Goal: Task Accomplishment & Management: Complete application form

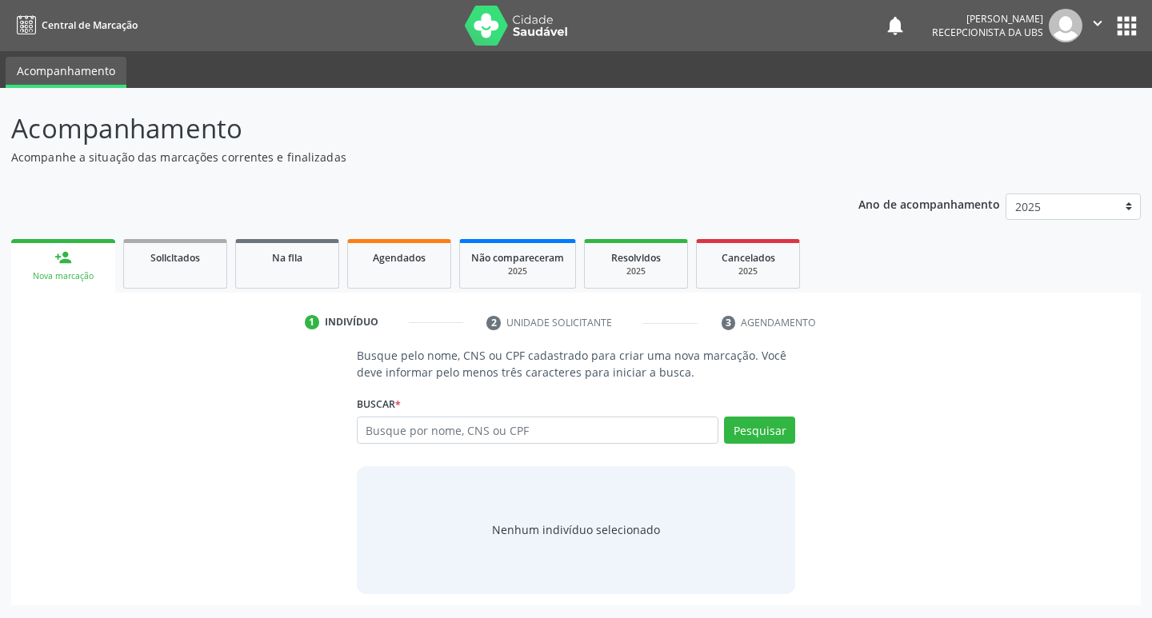
click at [511, 429] on input "text" at bounding box center [538, 430] width 362 height 27
paste input "004.704.084-05"
type input "004.704.084-05"
click at [743, 427] on button "Pesquisar" at bounding box center [759, 430] width 71 height 27
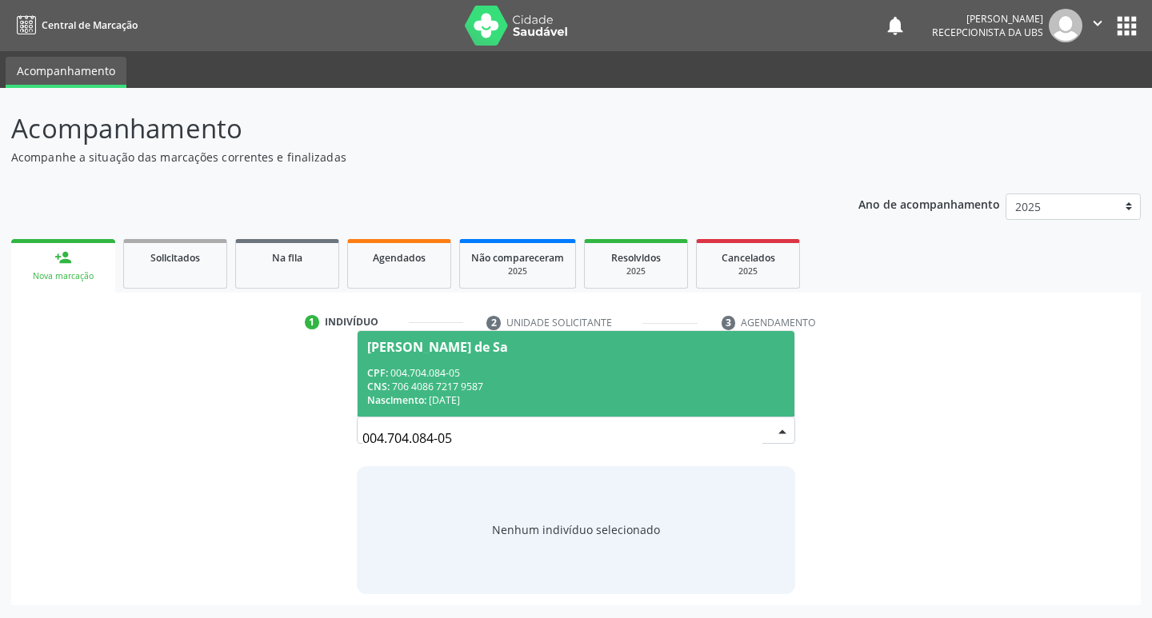
click at [515, 374] on div "CPF: 004.704.084-05" at bounding box center [576, 373] width 418 height 14
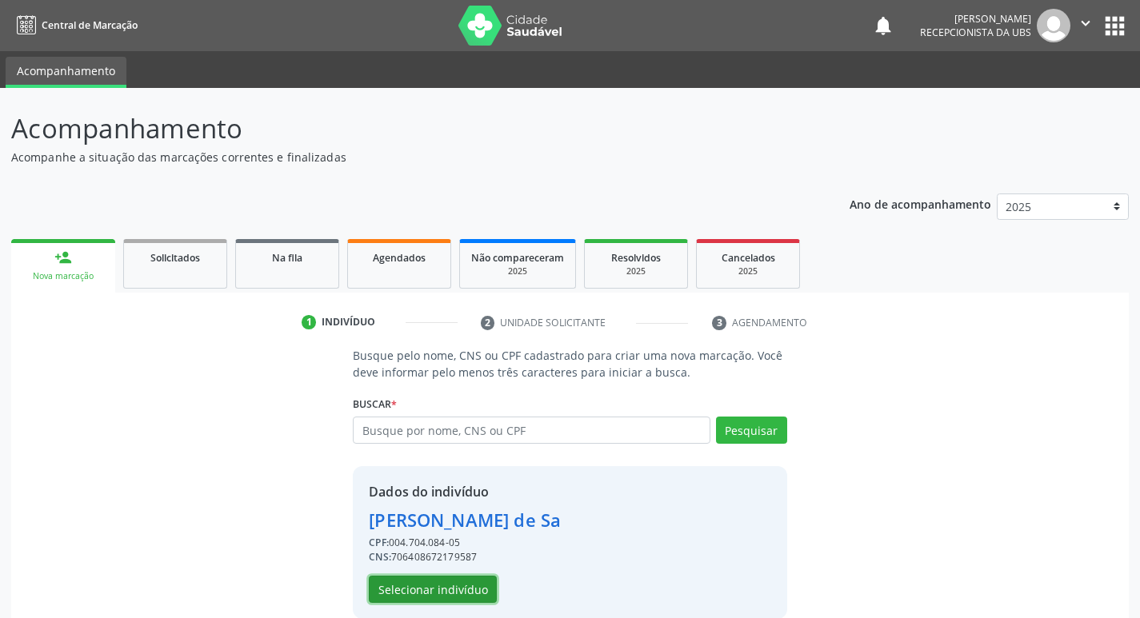
click at [410, 590] on button "Selecionar indivíduo" at bounding box center [433, 589] width 128 height 27
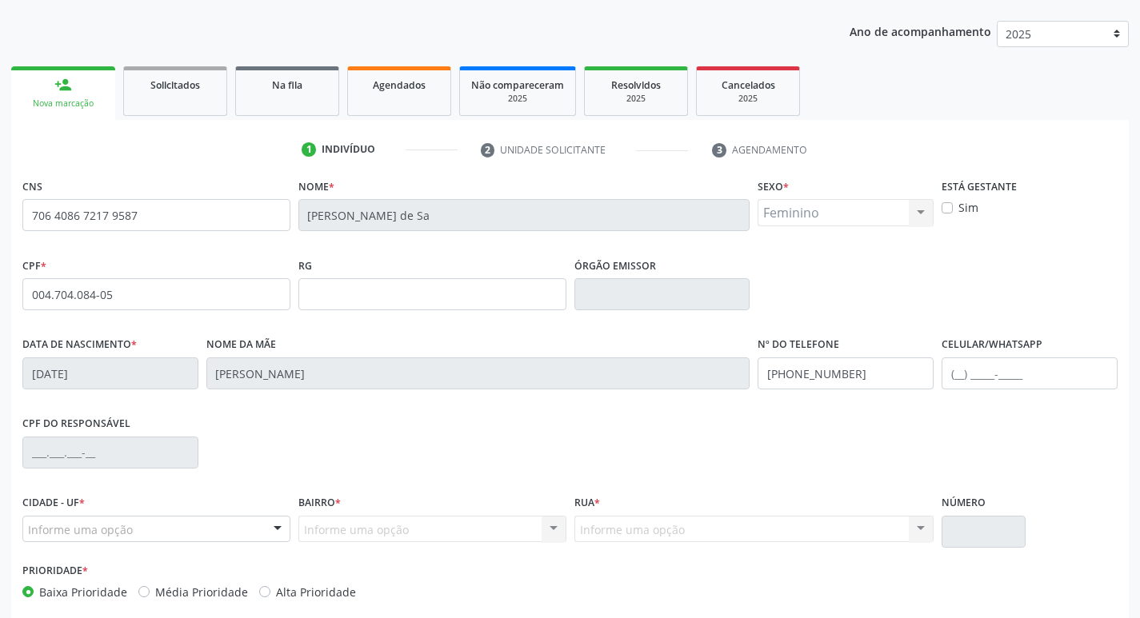
scroll to position [249, 0]
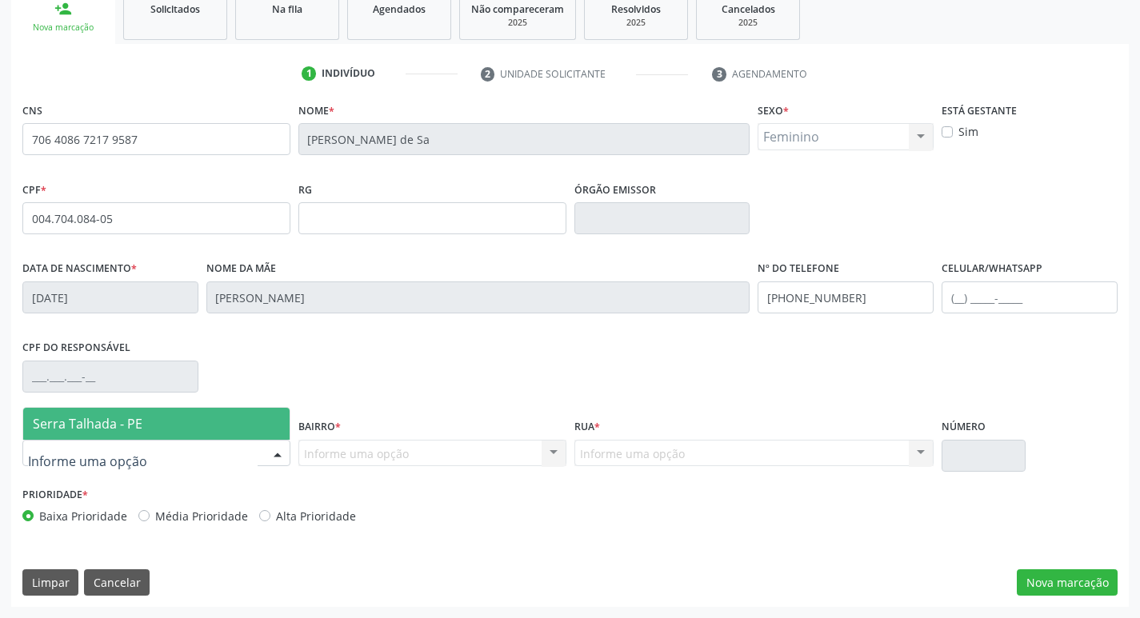
click at [226, 451] on div at bounding box center [156, 453] width 268 height 27
click at [226, 430] on span "Serra Talhada - PE" at bounding box center [156, 424] width 266 height 32
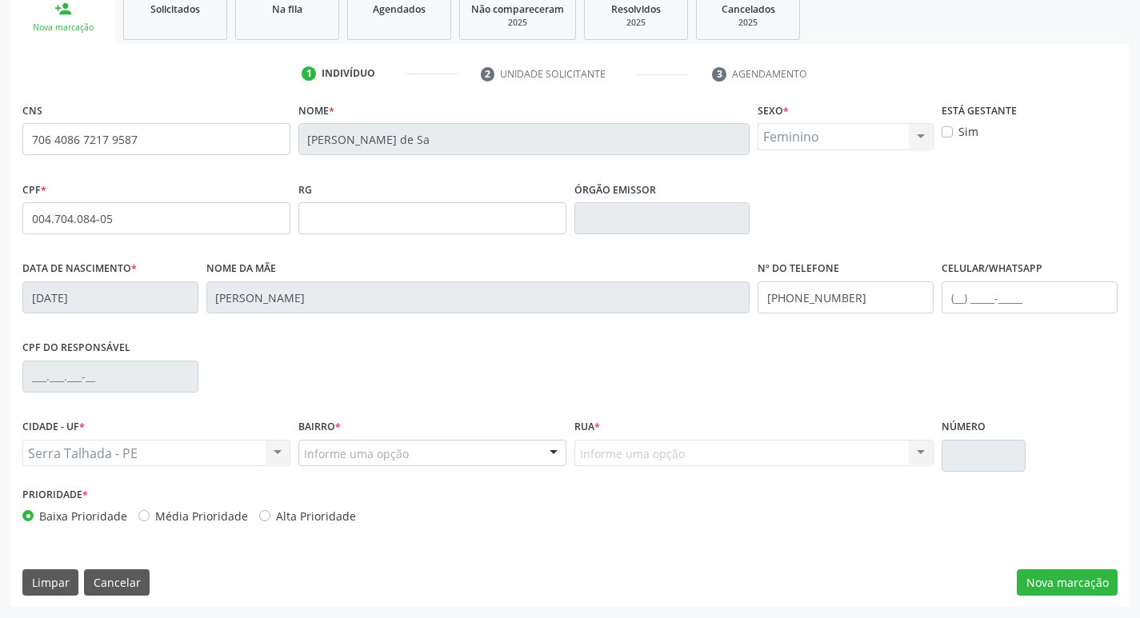
click at [373, 469] on div "Bairro * Informe uma opção Zona Rural Aabb [GEOGRAPHIC_DATA] Borborema Cagep Ce…" at bounding box center [432, 449] width 276 height 68
click at [382, 462] on div "Informe uma opção" at bounding box center [432, 453] width 268 height 27
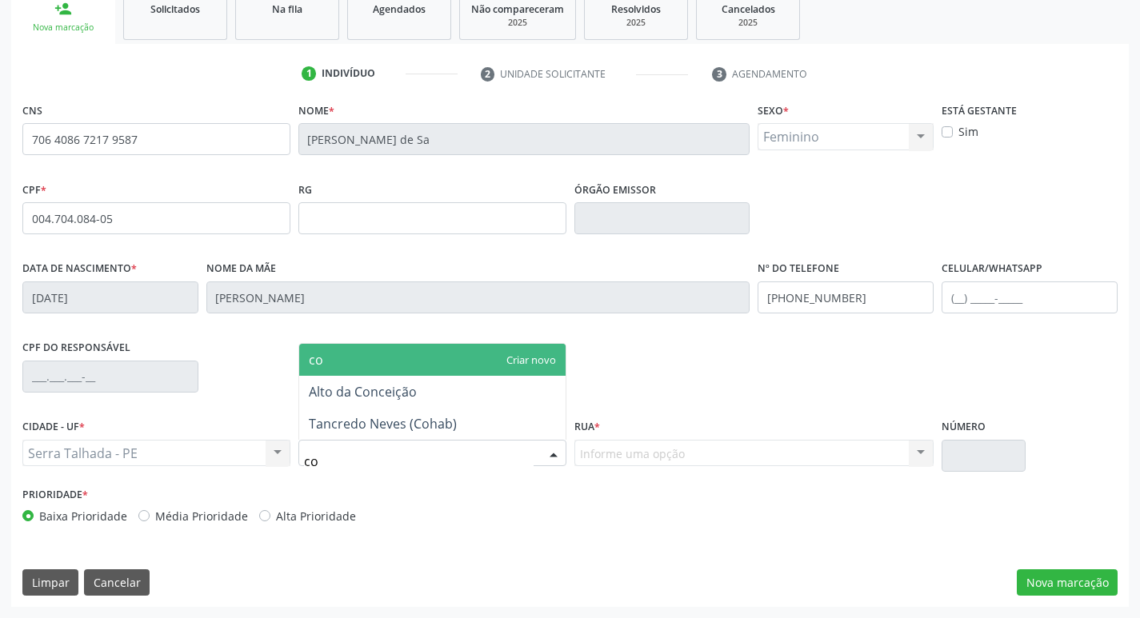
type input "coh"
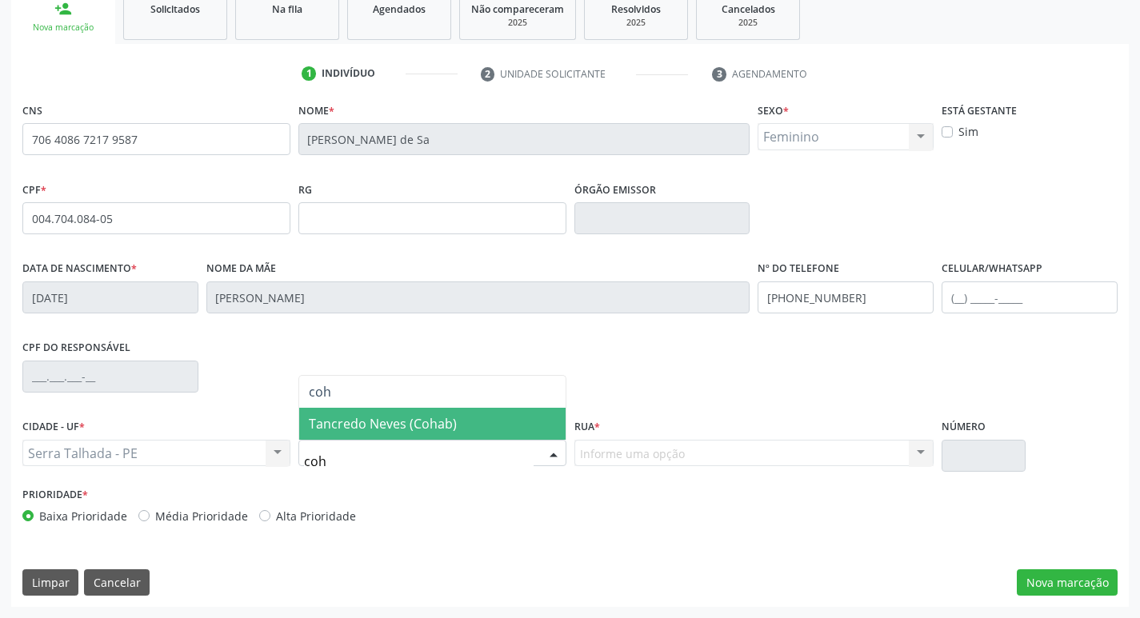
click at [438, 427] on span "Tancredo Neves (Cohab)" at bounding box center [383, 424] width 148 height 18
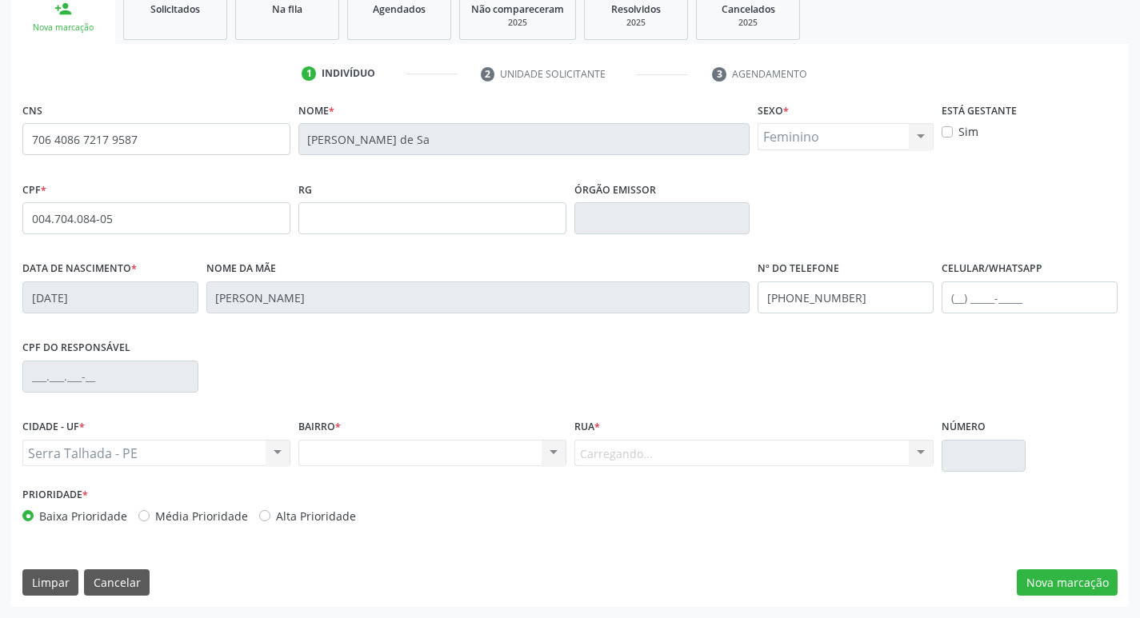
click at [661, 455] on div "Carregando... Nenhum resultado encontrado para: " " Nenhuma opção encontrada. D…" at bounding box center [754, 453] width 360 height 27
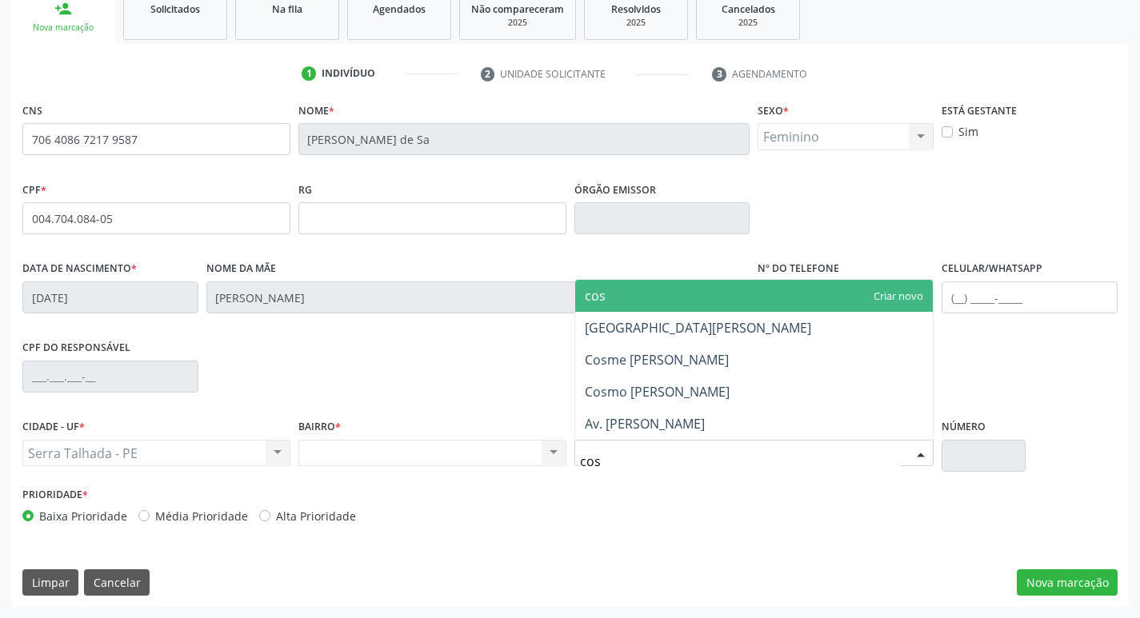
type input "cosm"
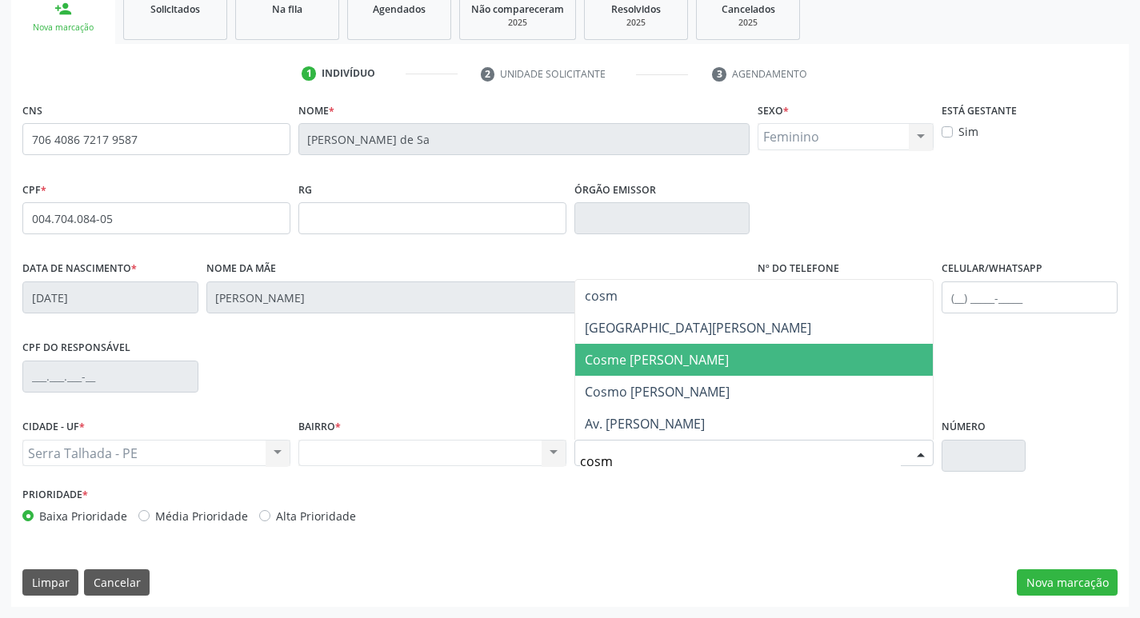
click at [700, 364] on span "Cosme [PERSON_NAME]" at bounding box center [657, 360] width 144 height 18
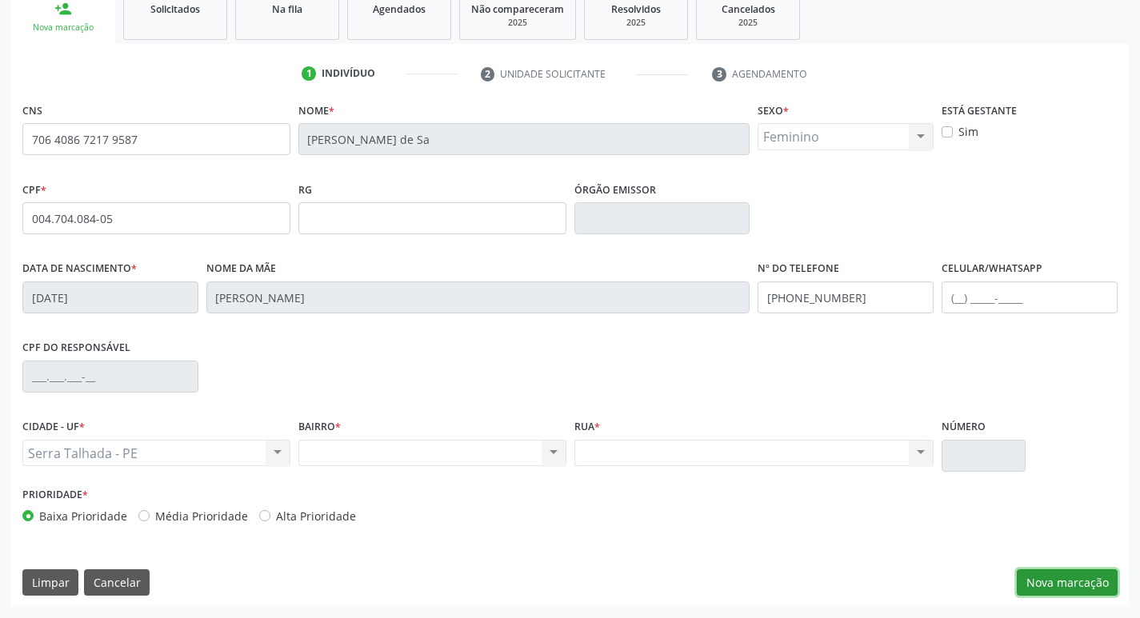
drag, startPoint x: 1033, startPoint y: 581, endPoint x: 1040, endPoint y: 587, distance: 9.1
click at [1038, 587] on button "Nova marcação" at bounding box center [1067, 582] width 101 height 27
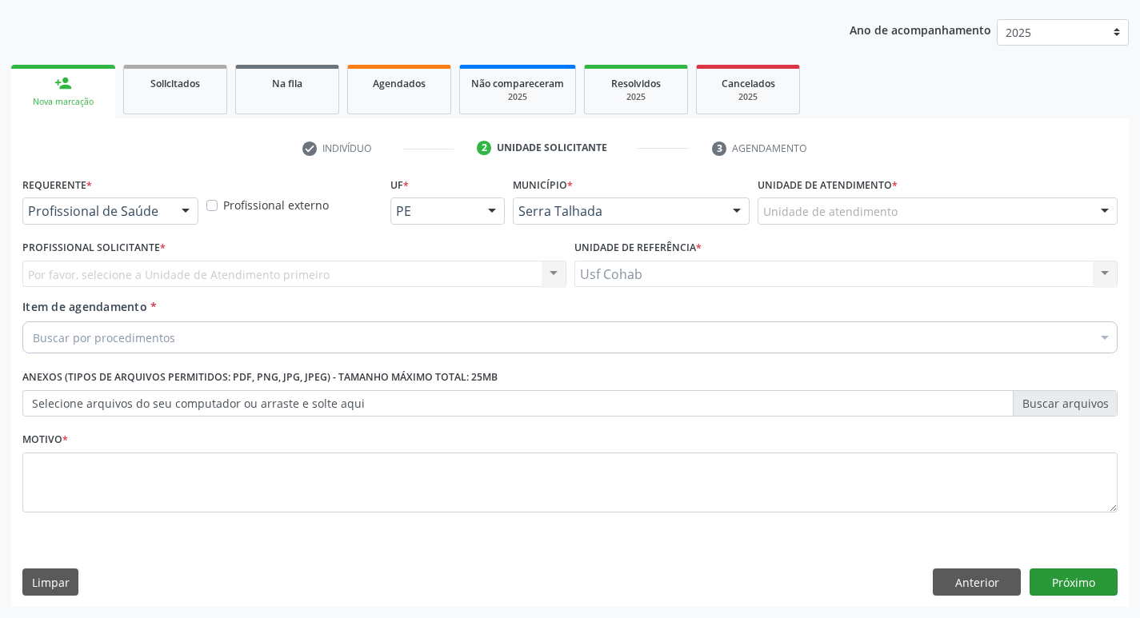
scroll to position [174, 0]
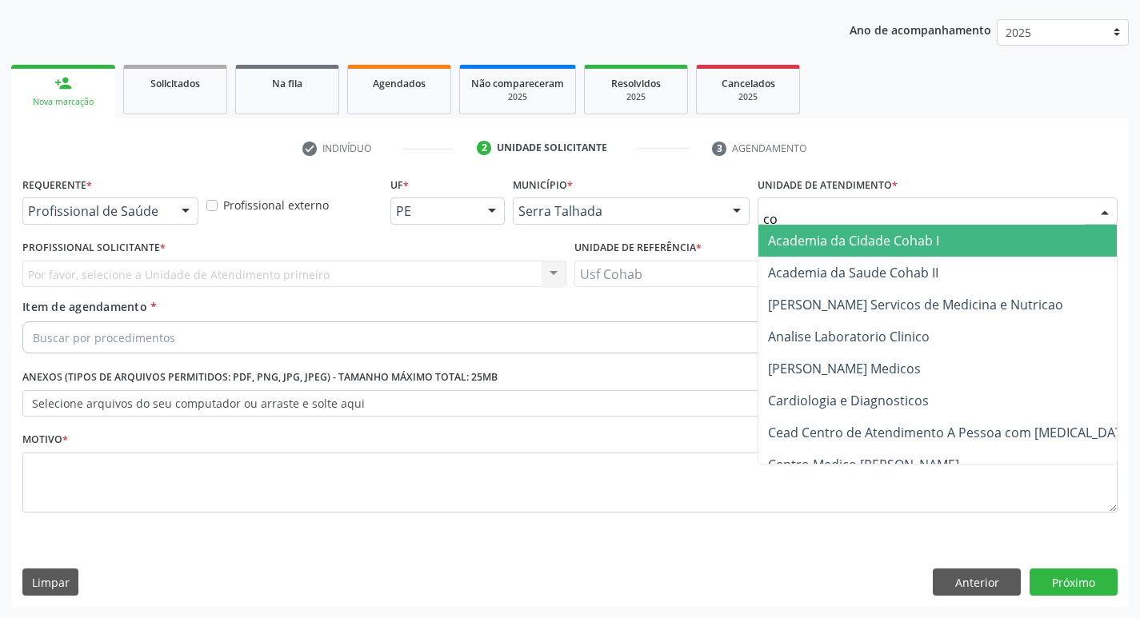
type input "coh"
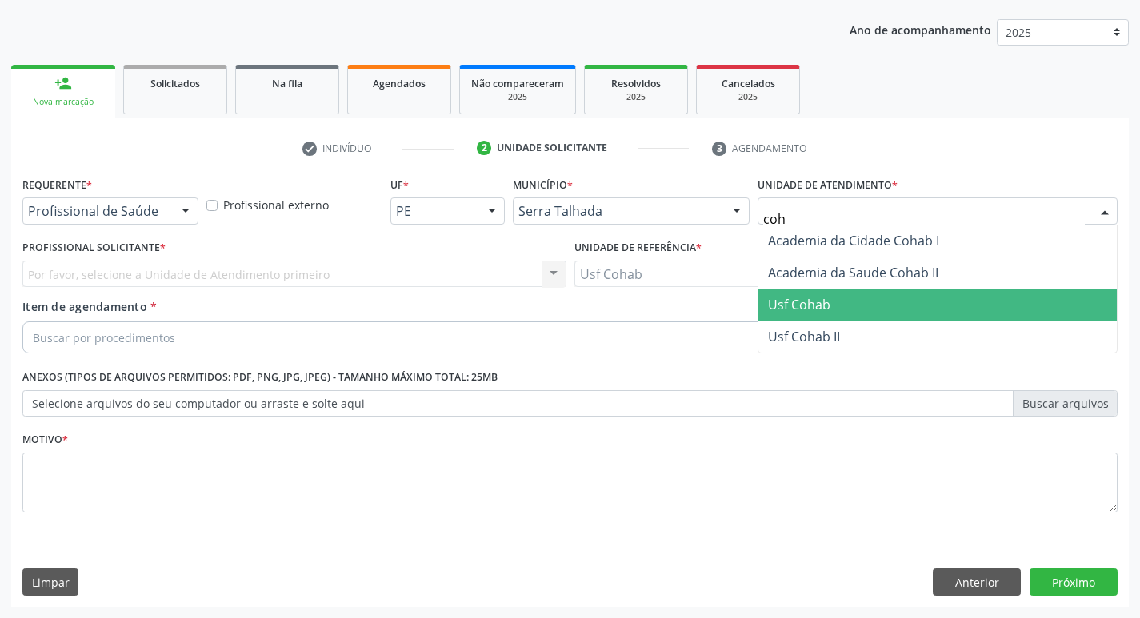
click at [837, 294] on span "Usf Cohab" at bounding box center [937, 305] width 358 height 32
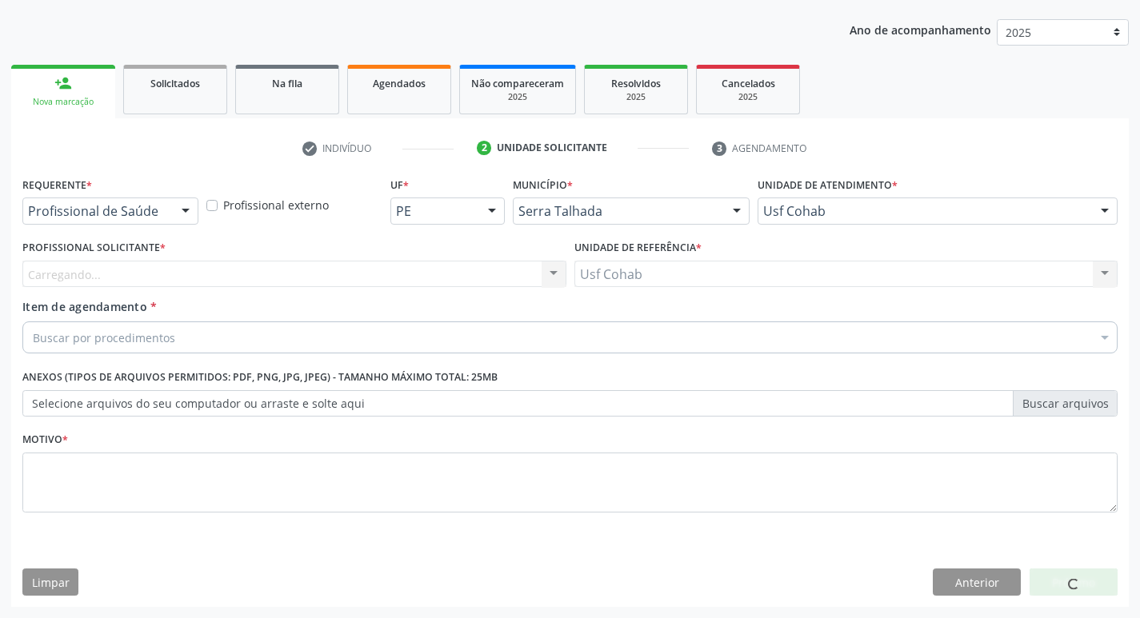
click at [543, 268] on div "Carregando... Nenhum resultado encontrado para: " " Não há nenhuma opção para s…" at bounding box center [294, 274] width 544 height 27
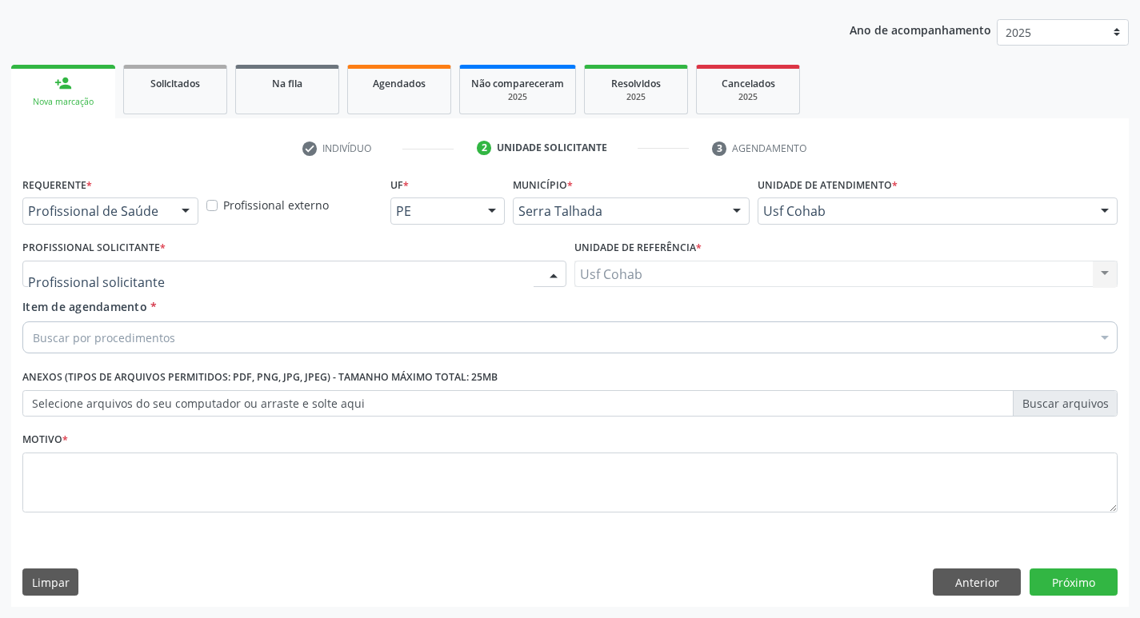
click at [482, 271] on div at bounding box center [294, 274] width 544 height 27
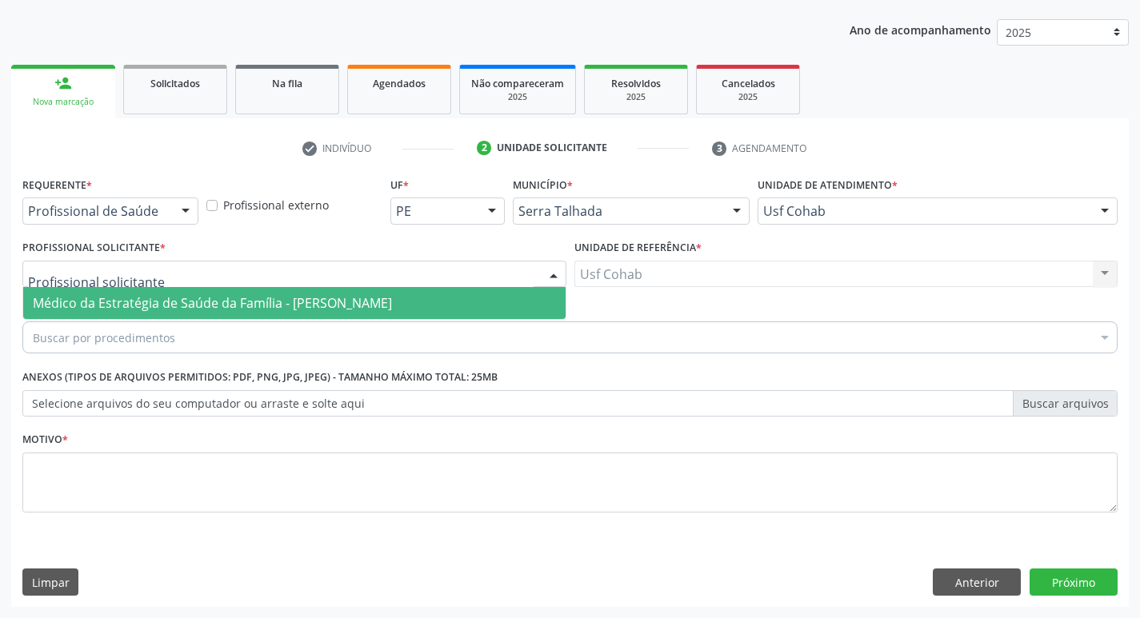
click at [465, 284] on input "text" at bounding box center [280, 282] width 505 height 32
click at [464, 301] on span "Médico da Estratégia de Saúde da Família - [PERSON_NAME]" at bounding box center [294, 303] width 542 height 32
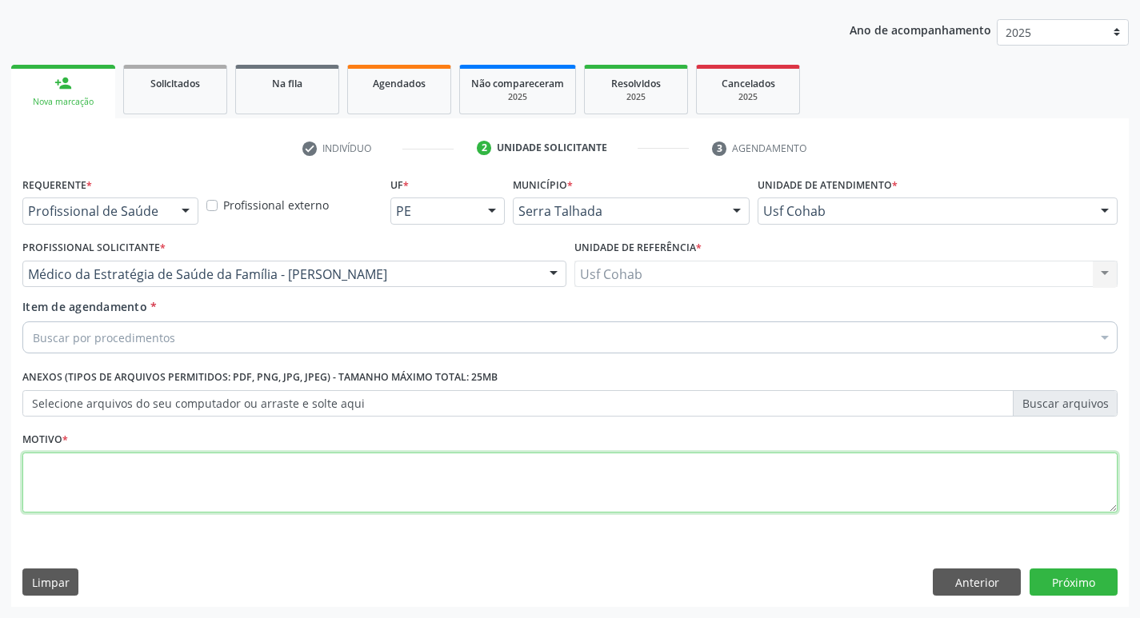
click at [371, 481] on textarea at bounding box center [569, 483] width 1095 height 61
type textarea "-"
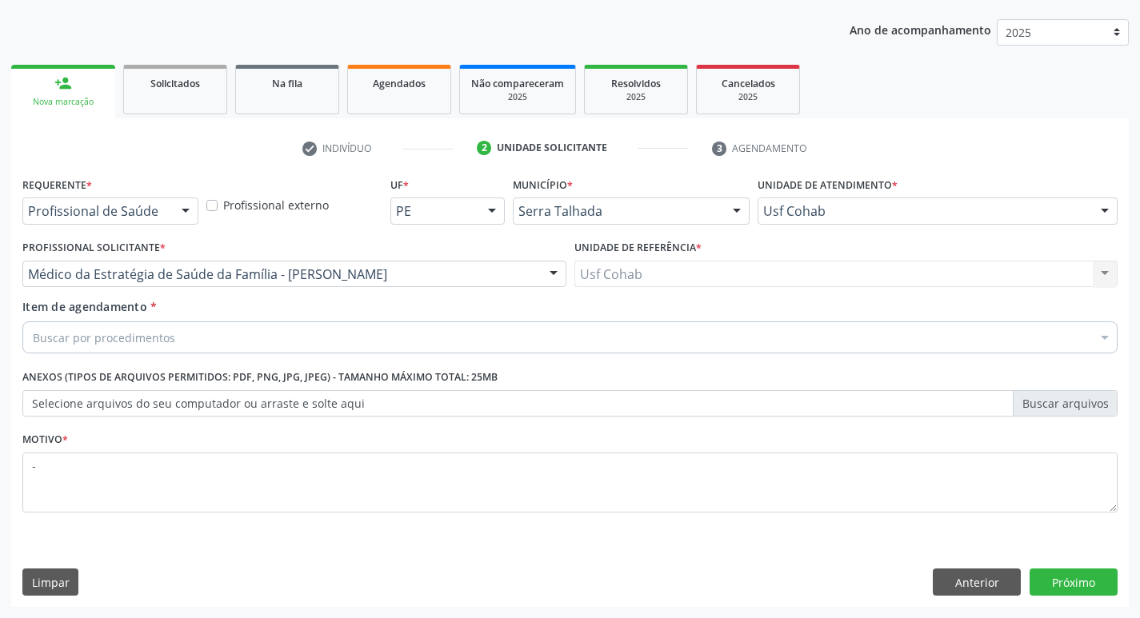
click at [395, 333] on div "Buscar por procedimentos" at bounding box center [569, 338] width 1095 height 32
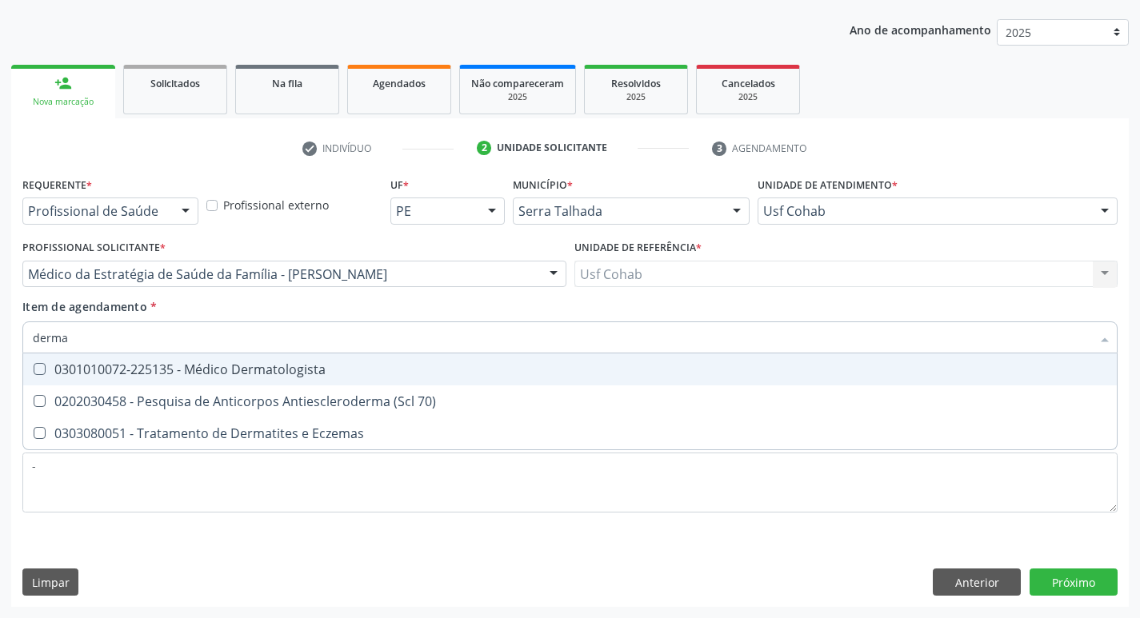
type input "dermat"
click at [384, 361] on span "0301010072-225135 - Médico Dermatologista" at bounding box center [569, 370] width 1093 height 32
checkbox Dermatologista "true"
click at [0, 341] on div "Acompanhamento Acompanhe a situação das marcações correntes e finalizadas Relat…" at bounding box center [570, 266] width 1140 height 705
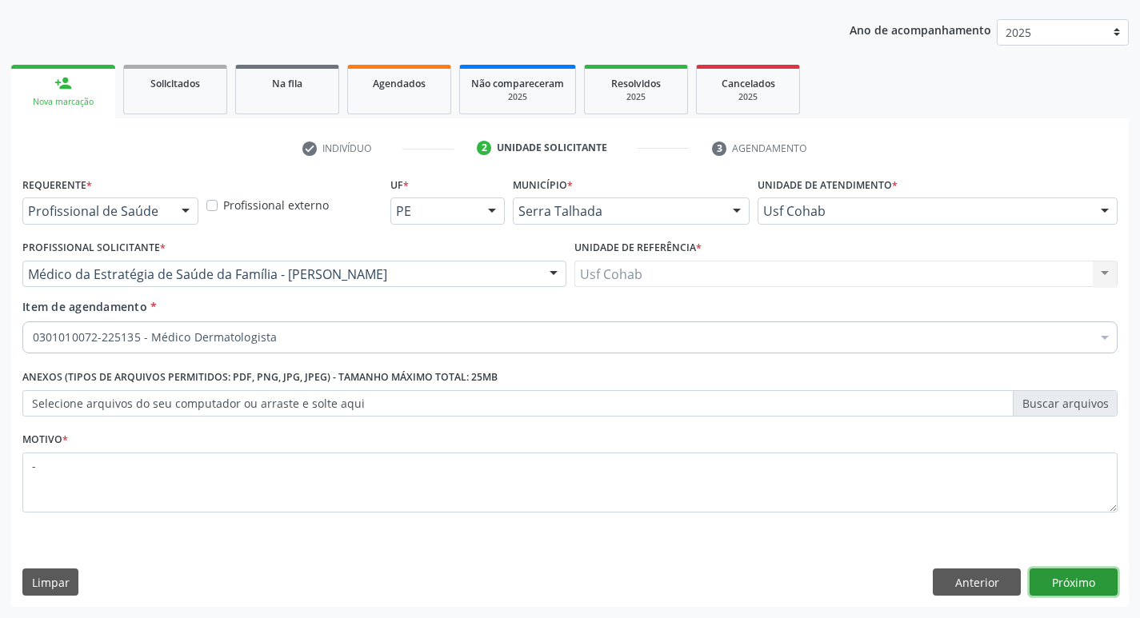
click at [1056, 584] on button "Próximo" at bounding box center [1073, 582] width 88 height 27
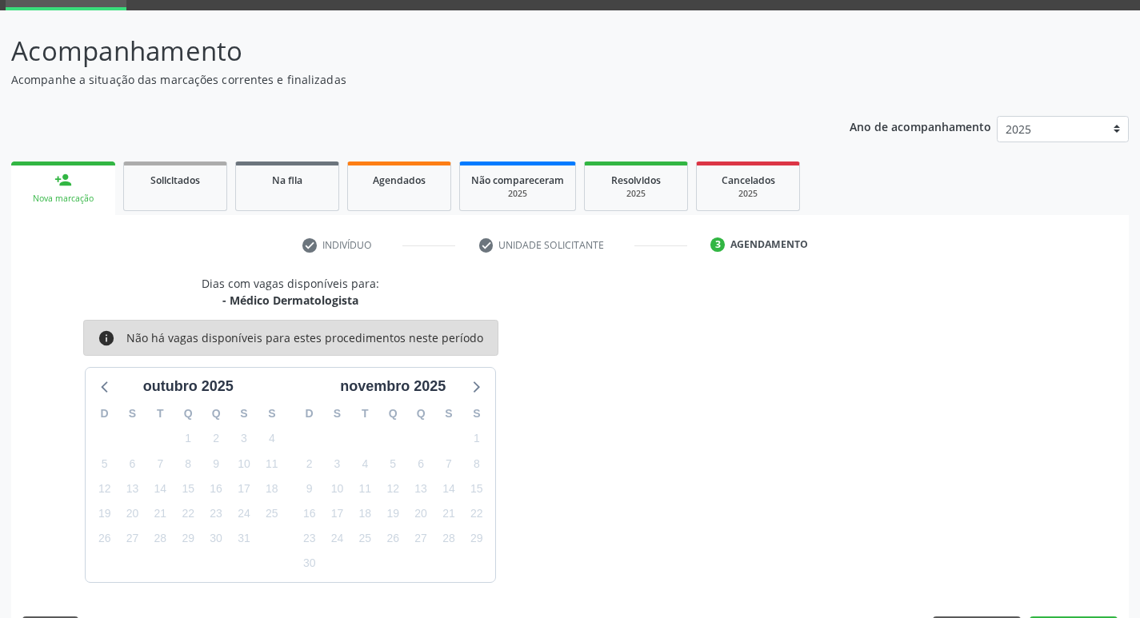
scroll to position [125, 0]
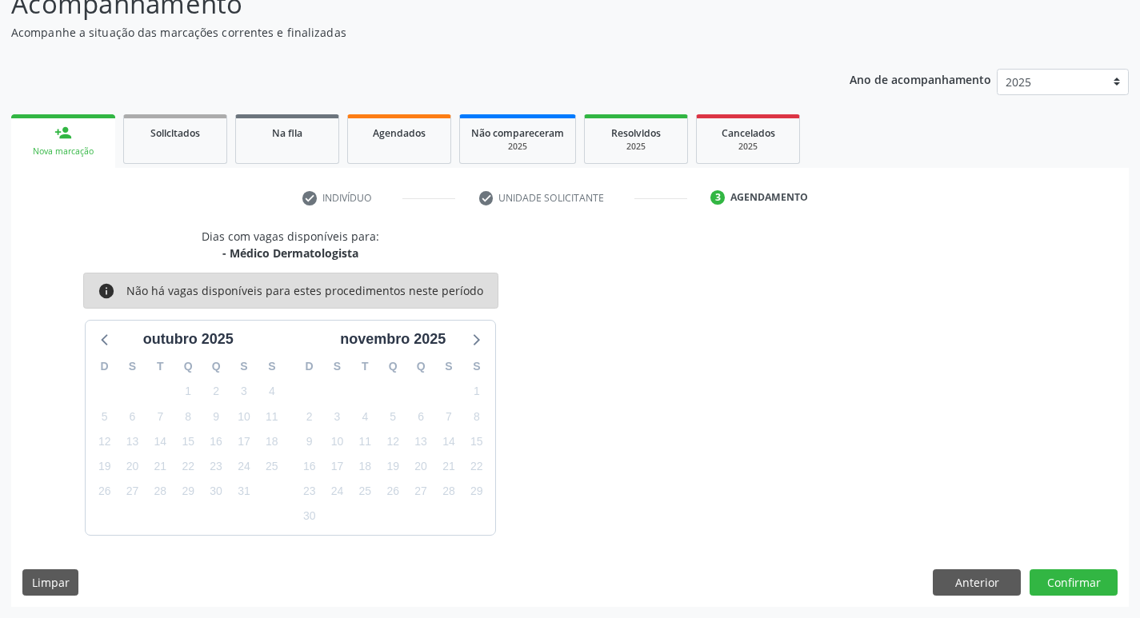
click at [168, 297] on div "Não há vagas disponíveis para estes procedimentos neste período" at bounding box center [304, 291] width 357 height 18
click at [747, 197] on div "Agendamento" at bounding box center [769, 197] width 78 height 14
click at [123, 146] on link "Solicitados" at bounding box center [175, 139] width 104 height 50
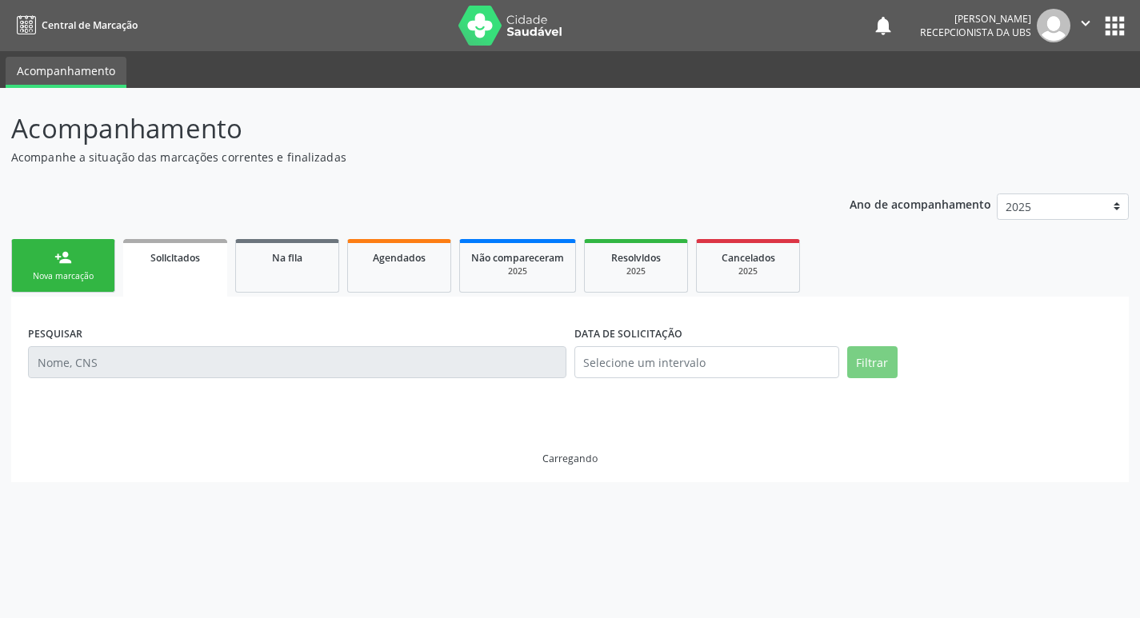
scroll to position [0, 0]
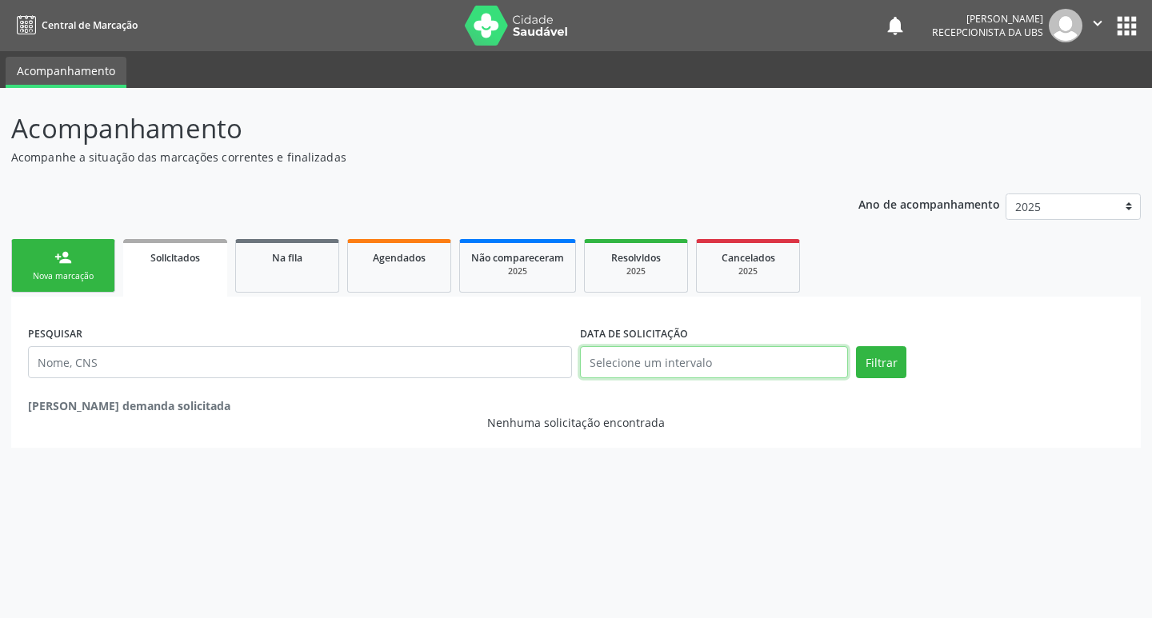
click at [724, 362] on input "text" at bounding box center [714, 362] width 268 height 32
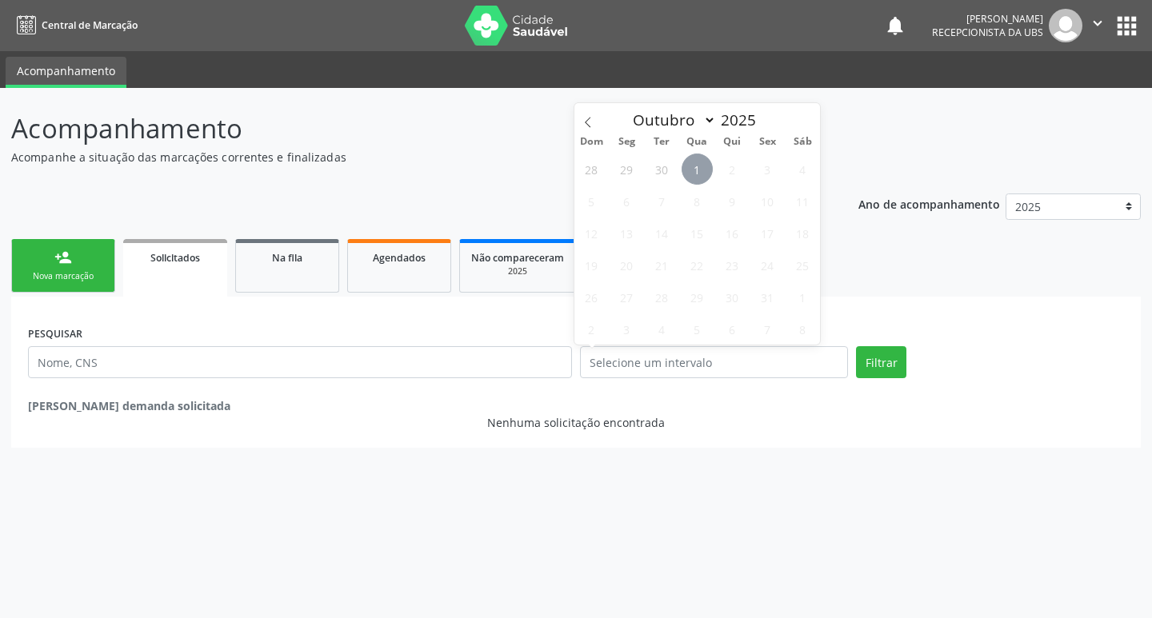
click at [683, 163] on span "1" at bounding box center [696, 169] width 31 height 31
type input "[DATE]"
click at [873, 346] on button "Filtrar" at bounding box center [881, 362] width 50 height 32
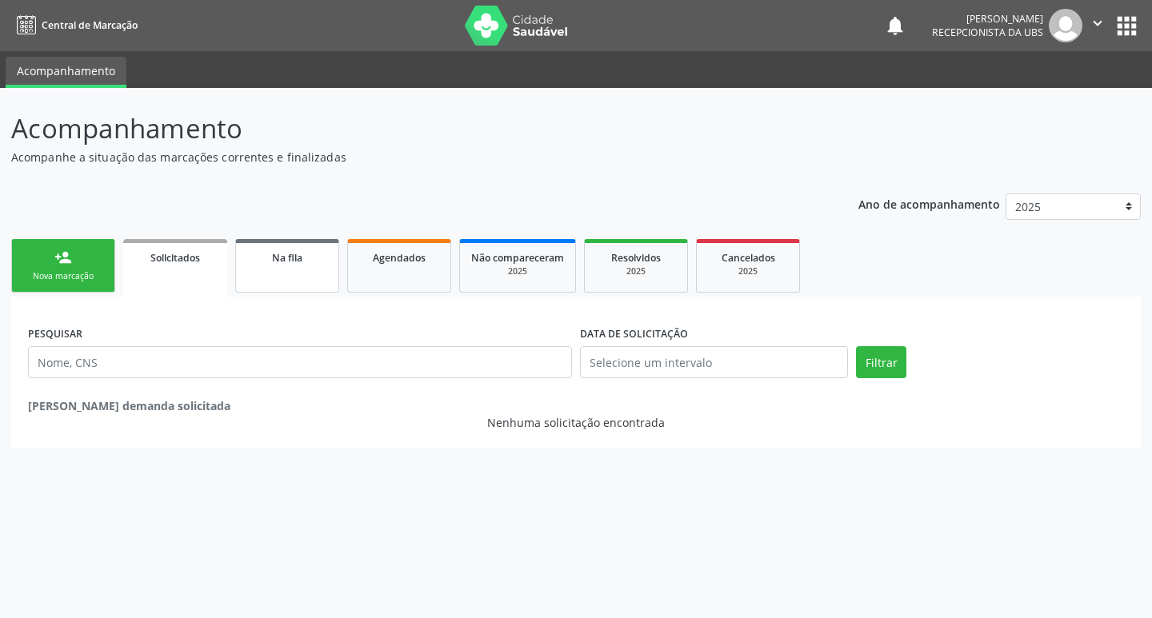
click at [302, 285] on link "Na fila" at bounding box center [287, 266] width 104 height 54
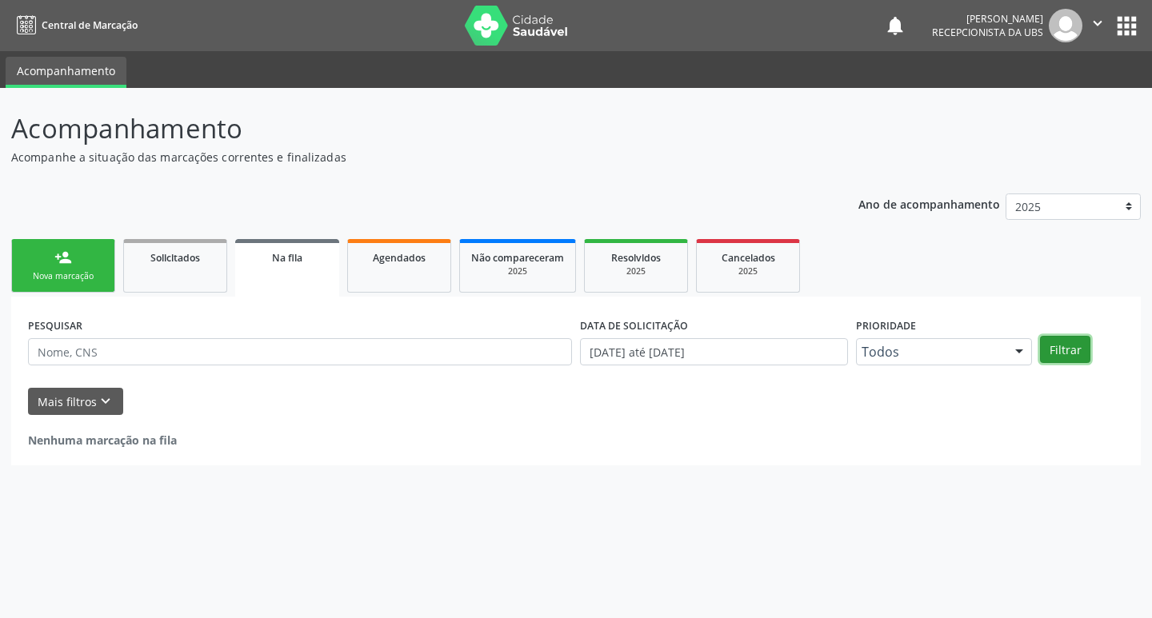
click at [1053, 354] on button "Filtrar" at bounding box center [1065, 349] width 50 height 27
drag, startPoint x: 553, startPoint y: 277, endPoint x: 1151, endPoint y: 449, distance: 622.5
click at [553, 277] on div "2025" at bounding box center [517, 272] width 93 height 12
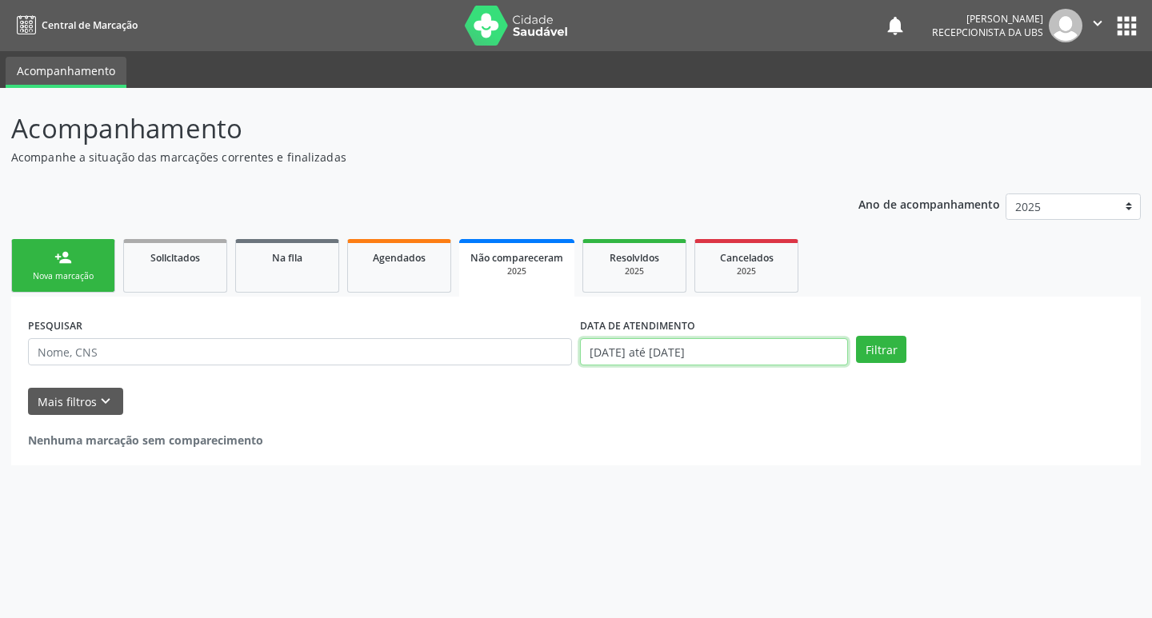
click at [683, 362] on input "[DATE] até [DATE]" at bounding box center [714, 351] width 268 height 27
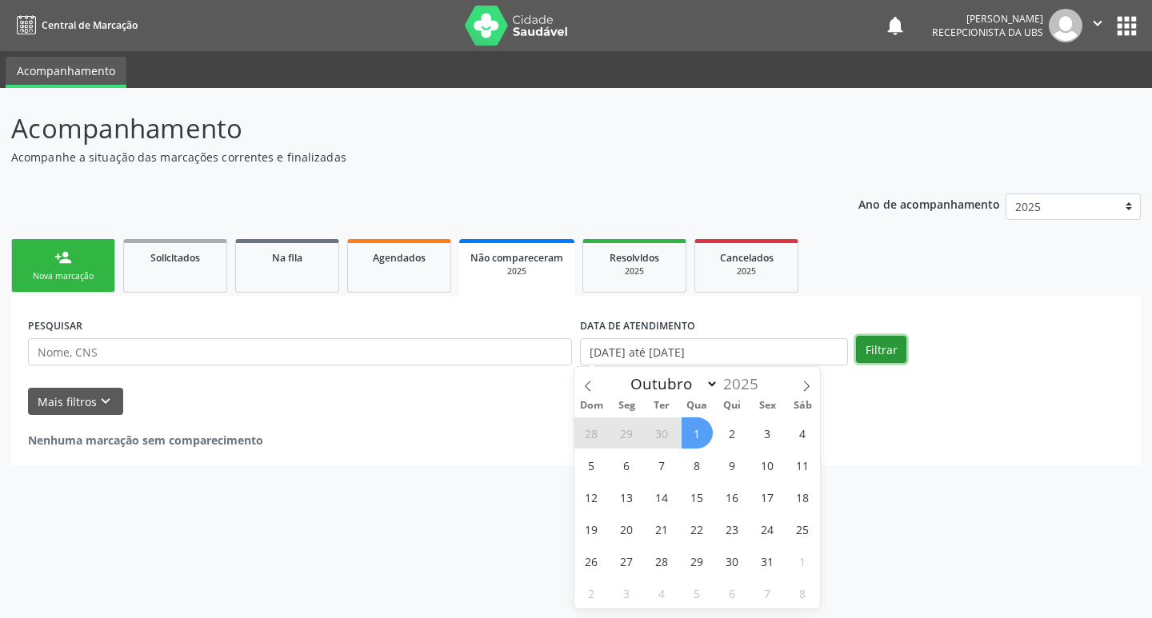
click at [885, 351] on button "Filtrar" at bounding box center [881, 349] width 50 height 27
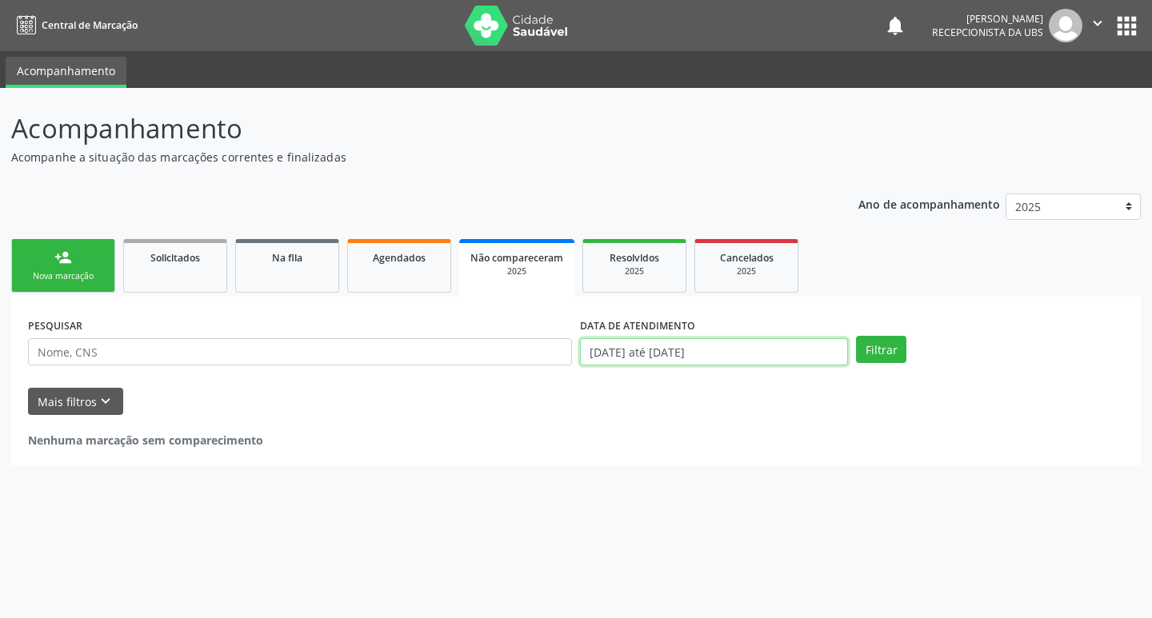
click at [600, 348] on input "[DATE] até [DATE]" at bounding box center [714, 351] width 268 height 27
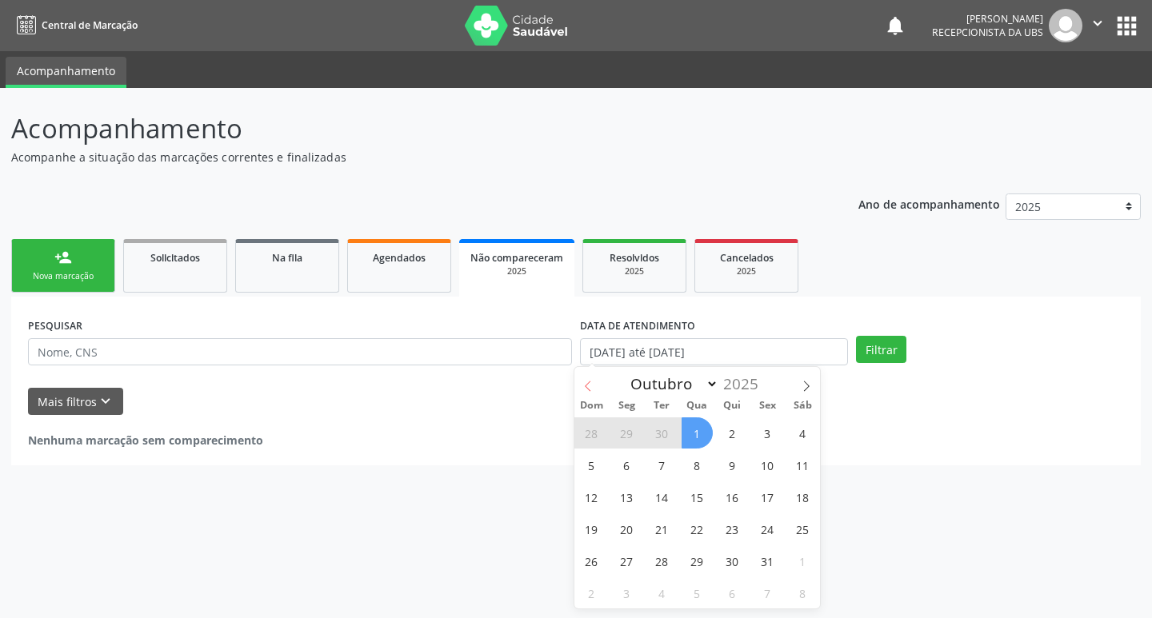
click at [581, 387] on span at bounding box center [587, 380] width 27 height 27
select select "8"
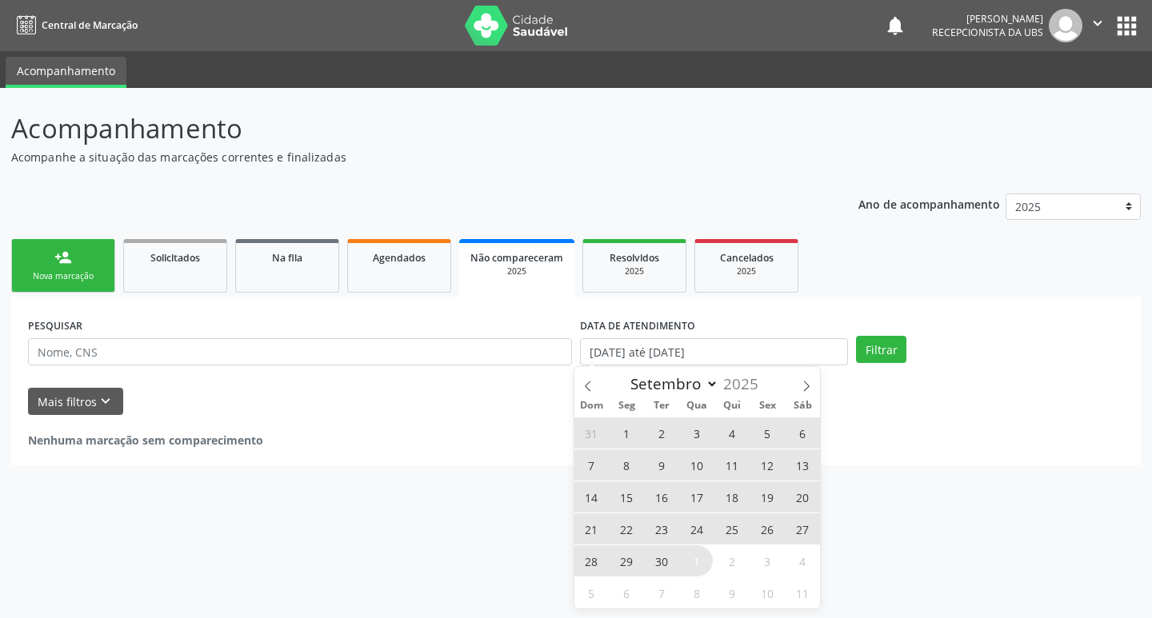
click at [681, 557] on span "1" at bounding box center [696, 560] width 31 height 31
type input "[DATE]"
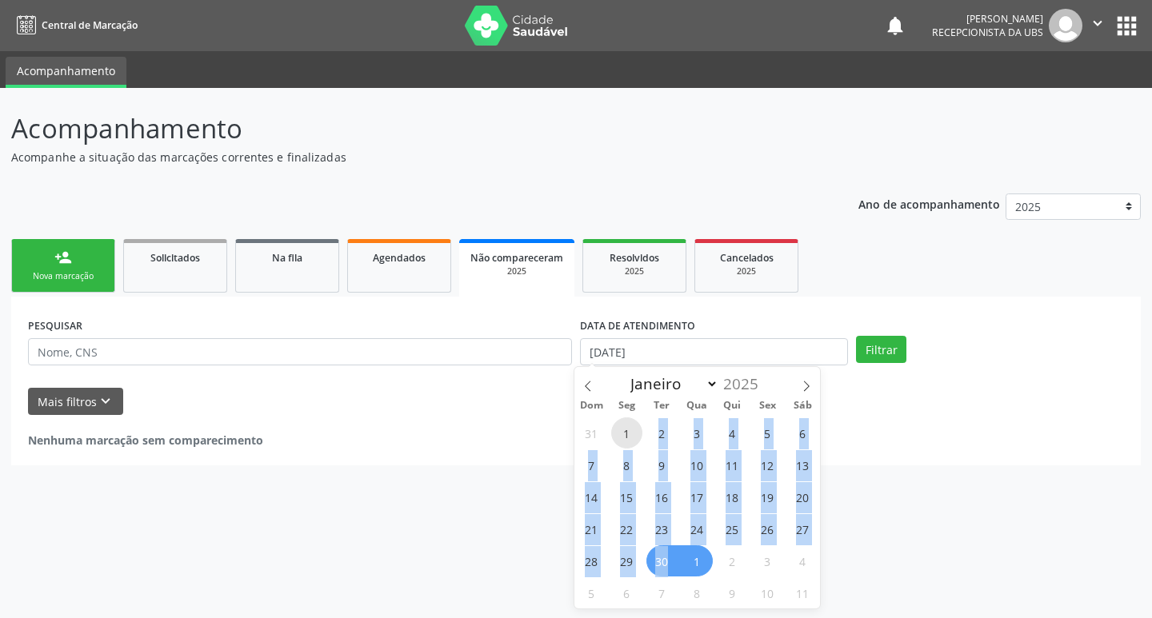
drag, startPoint x: 627, startPoint y: 437, endPoint x: 667, endPoint y: 549, distance: 119.7
click at [667, 549] on div "31 1 2 3 4 5 6 7 8 9 10 11 12 13 14 15 16 17 18 19 20 21 22 23 24 25 26 27 28 2…" at bounding box center [697, 513] width 246 height 192
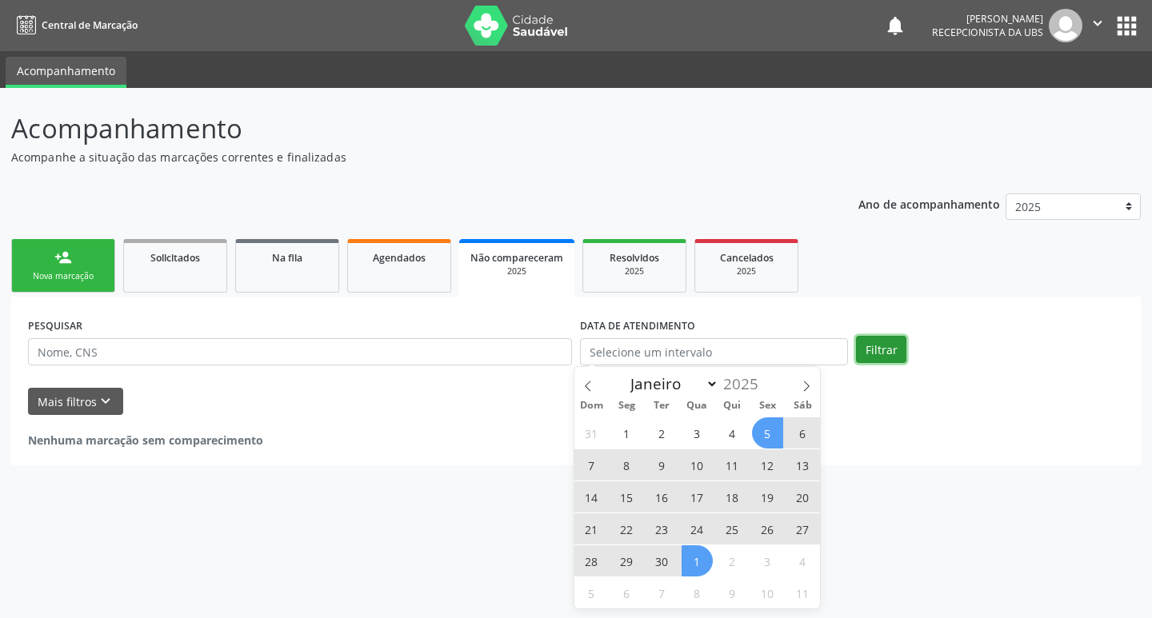
click at [877, 357] on button "Filtrar" at bounding box center [881, 349] width 50 height 27
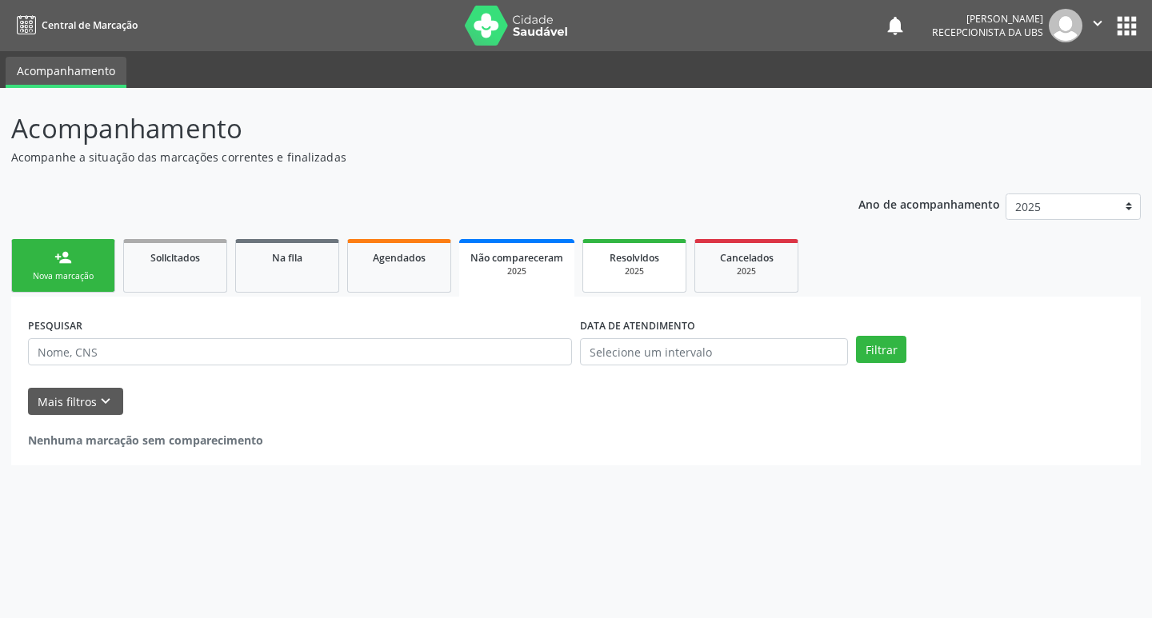
click at [641, 274] on div "2025" at bounding box center [634, 272] width 80 height 12
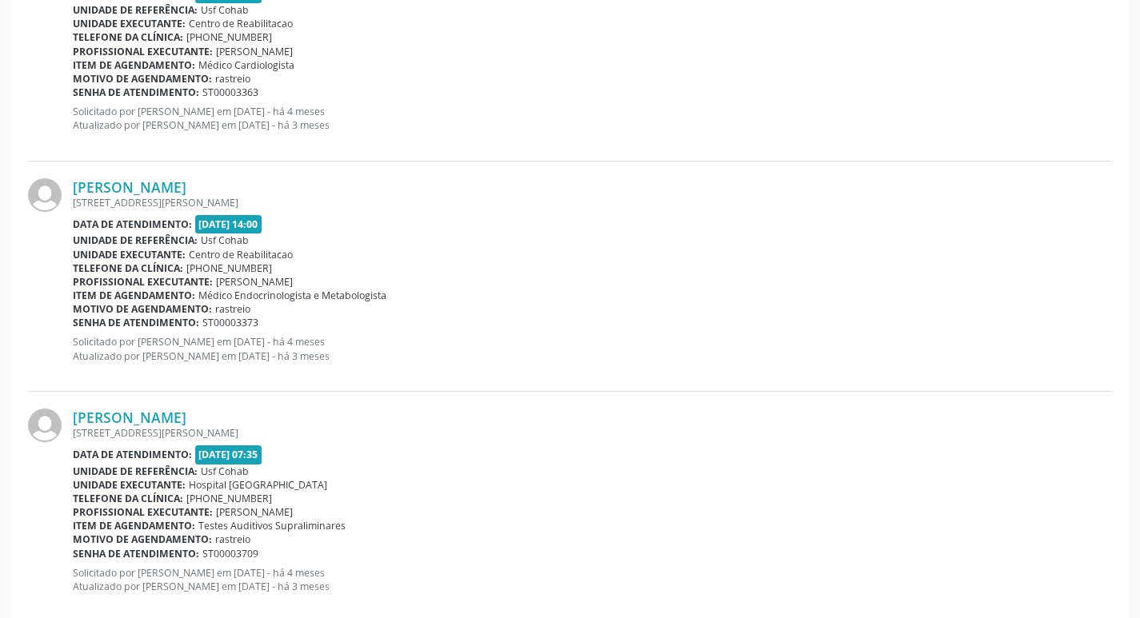
scroll to position [3378, 0]
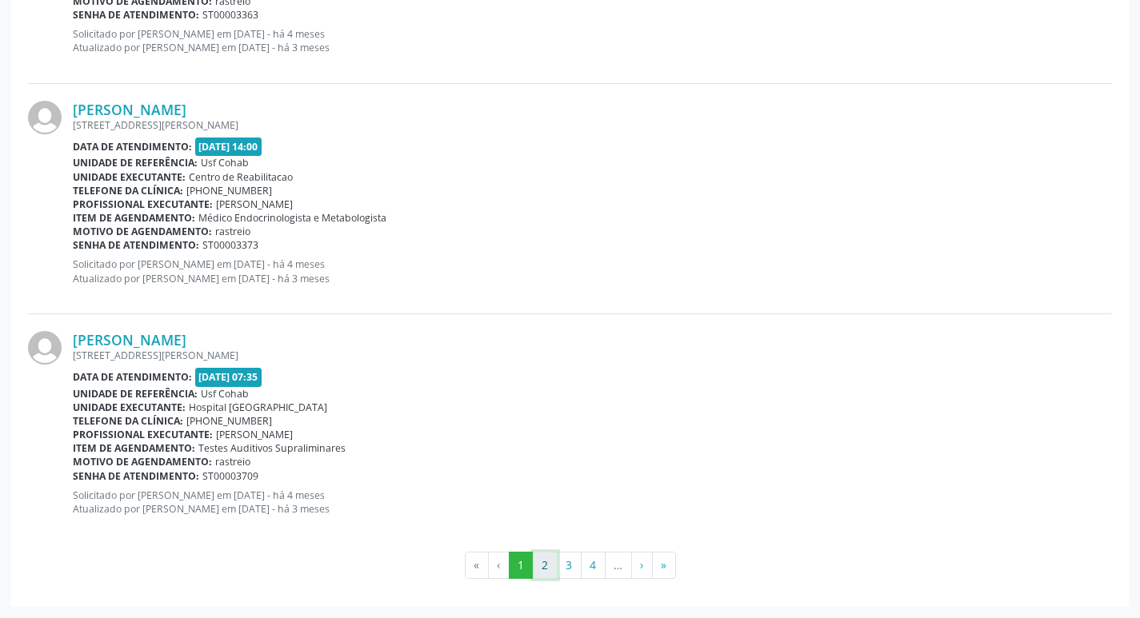
click at [537, 557] on button "2" at bounding box center [545, 565] width 25 height 27
click at [561, 565] on button "3" at bounding box center [569, 565] width 25 height 27
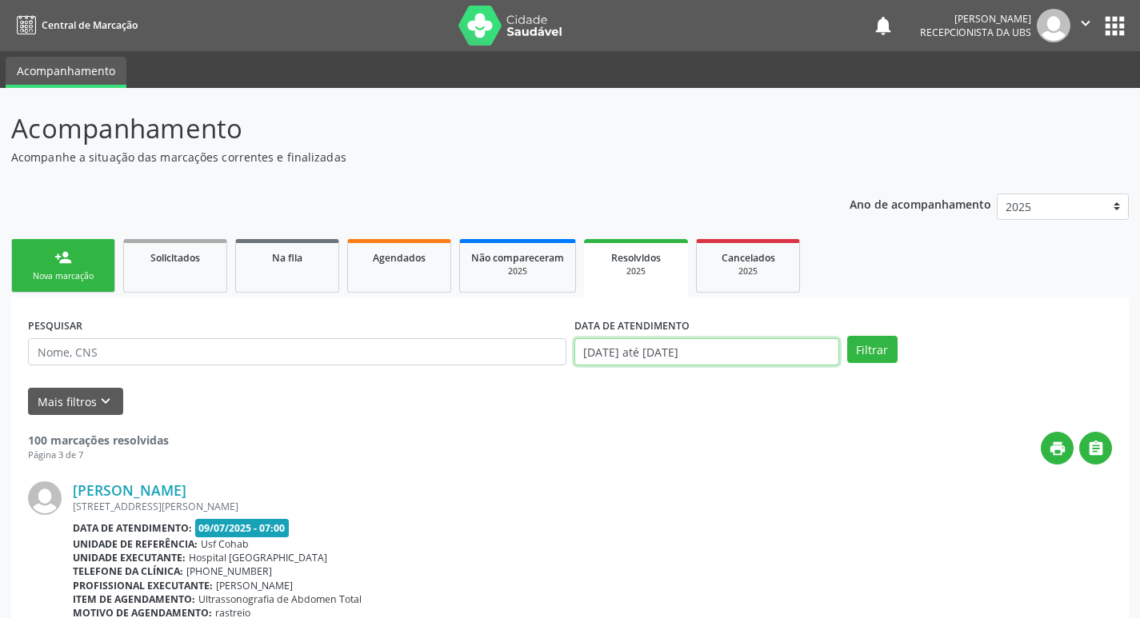
click at [750, 352] on input "[DATE] até [DATE]" at bounding box center [706, 351] width 265 height 27
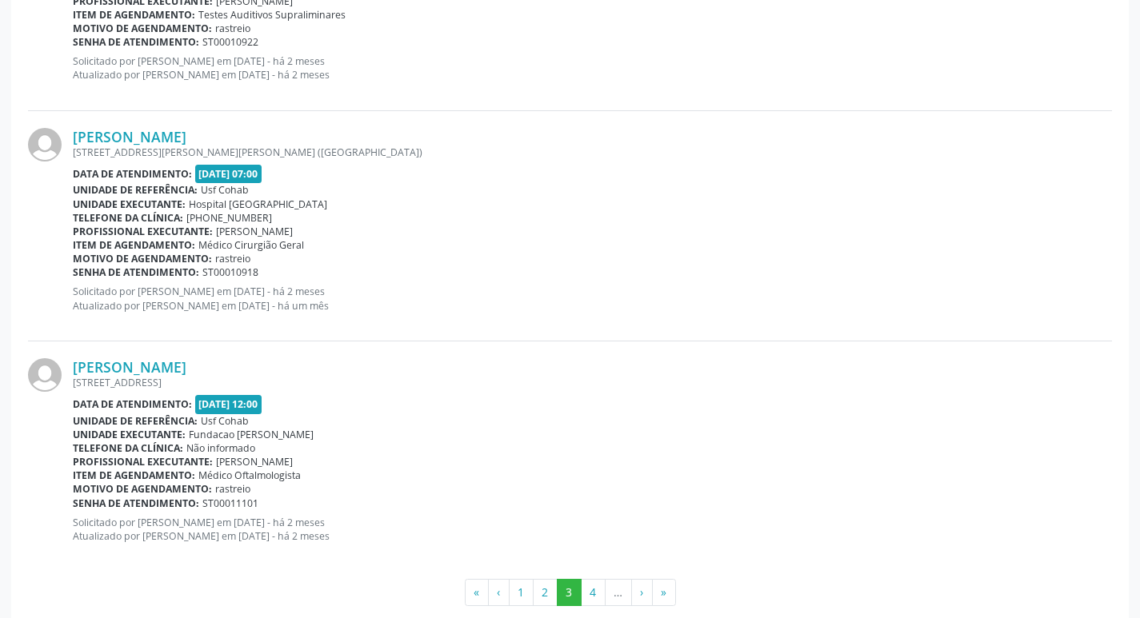
scroll to position [3378, 0]
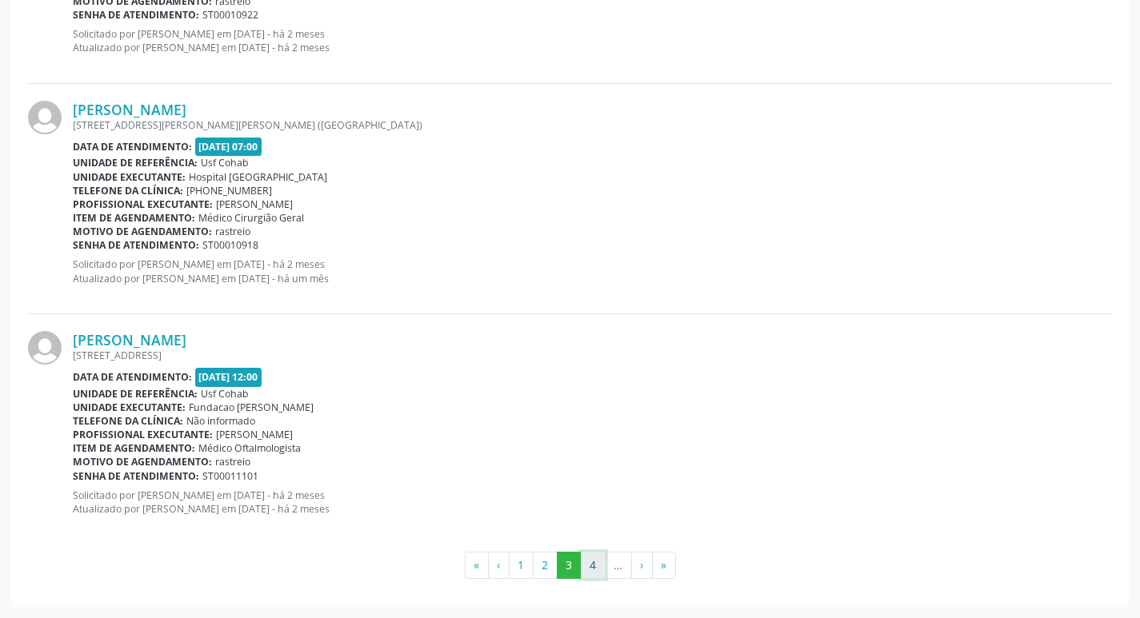
click at [585, 568] on button "4" at bounding box center [593, 565] width 25 height 27
click at [593, 562] on button "5" at bounding box center [593, 565] width 25 height 27
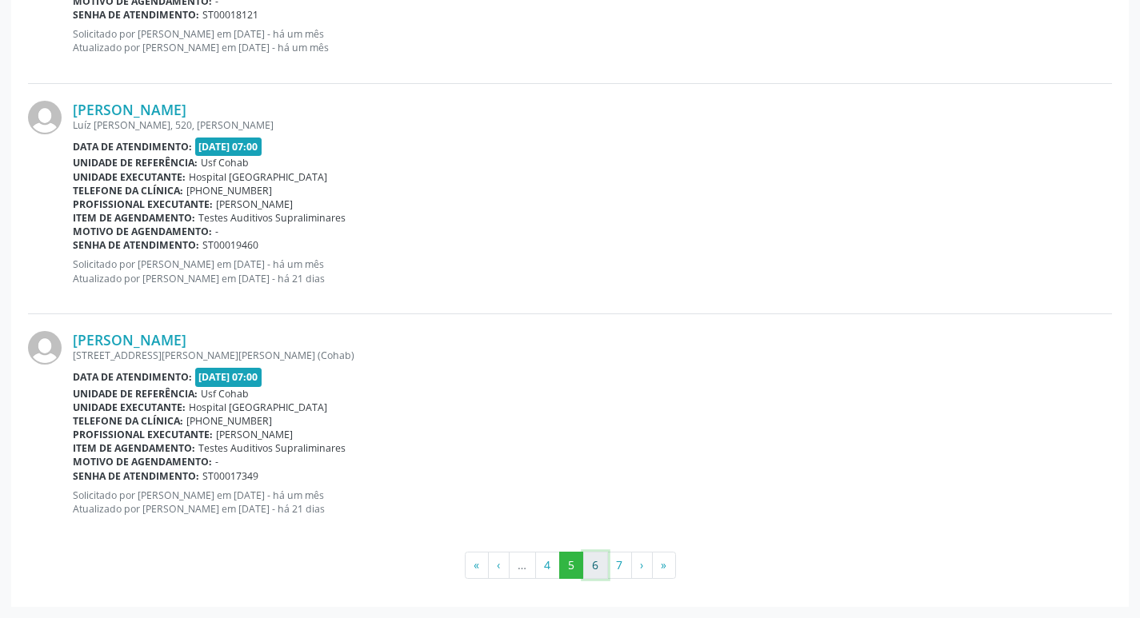
click at [592, 566] on button "6" at bounding box center [595, 565] width 25 height 27
click at [609, 564] on button "7" at bounding box center [619, 565] width 25 height 27
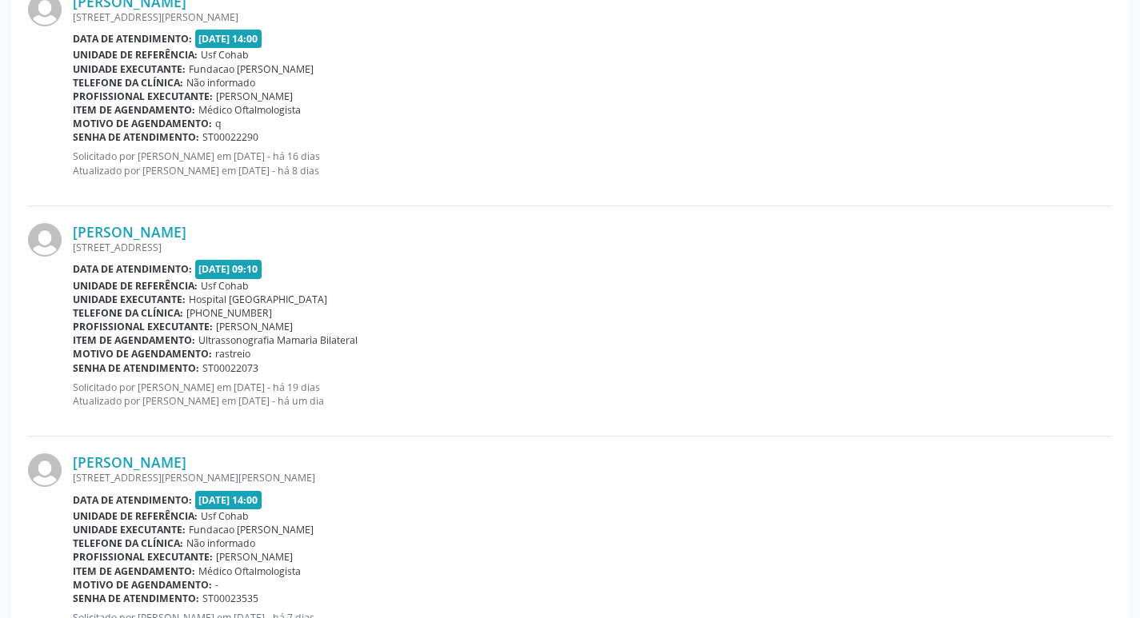
scroll to position [0, 0]
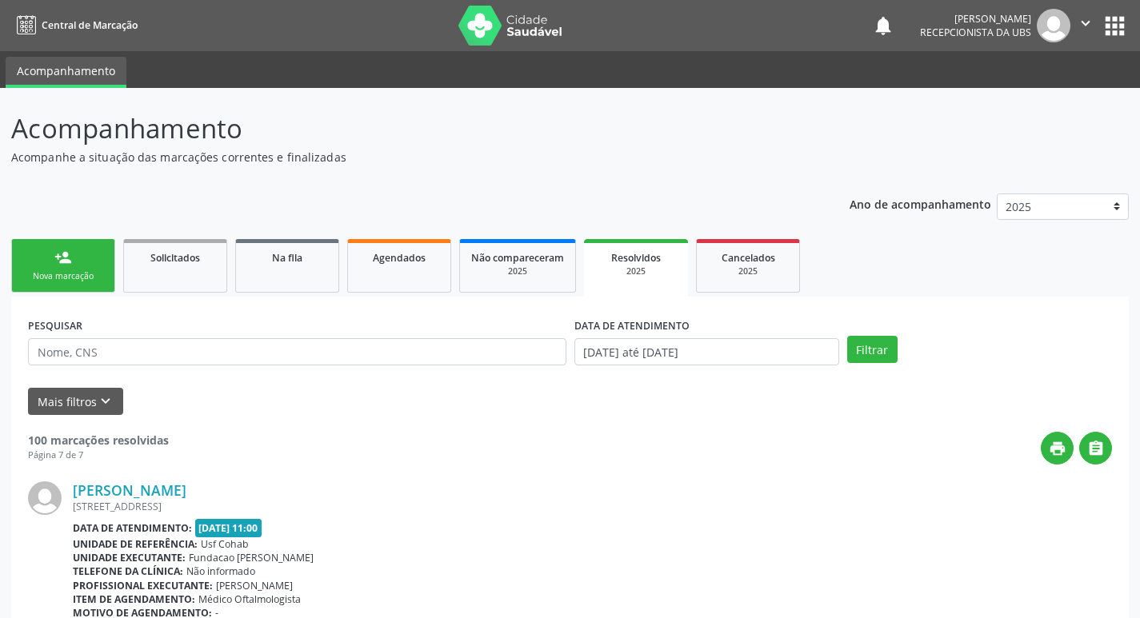
click at [77, 282] on div "Nova marcação" at bounding box center [63, 276] width 80 height 12
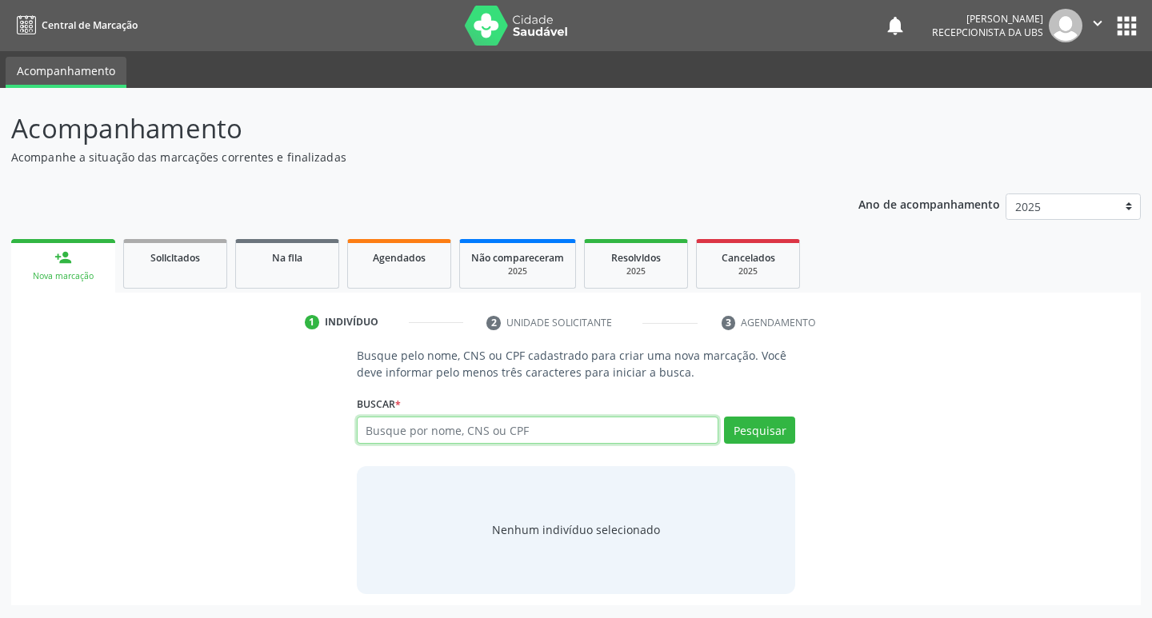
paste input "087.291.554-95"
type input "087.291.554-95"
click at [749, 429] on button "Pesquisar" at bounding box center [759, 430] width 71 height 27
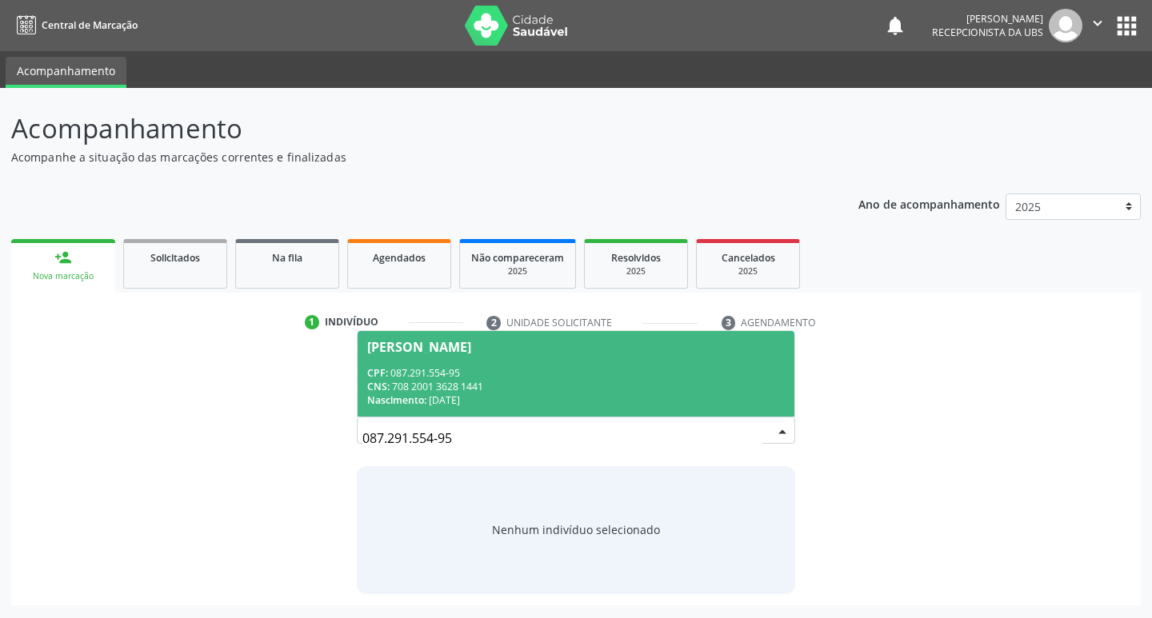
click at [541, 372] on div "CPF: 087.291.554-95" at bounding box center [576, 373] width 418 height 14
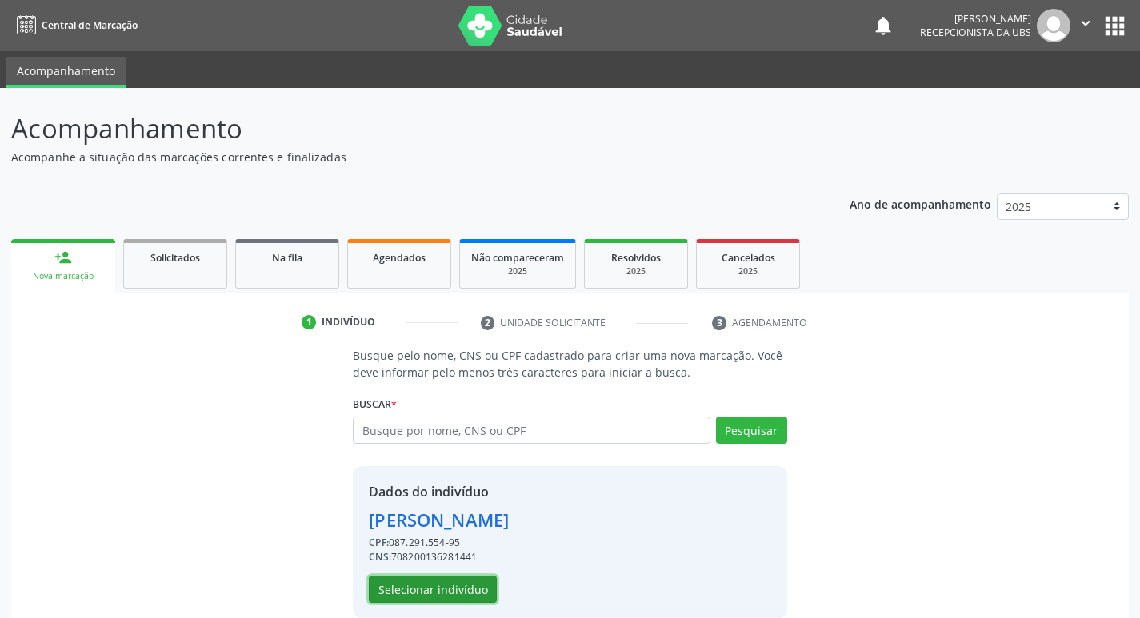
click at [463, 596] on button "Selecionar indivíduo" at bounding box center [433, 589] width 128 height 27
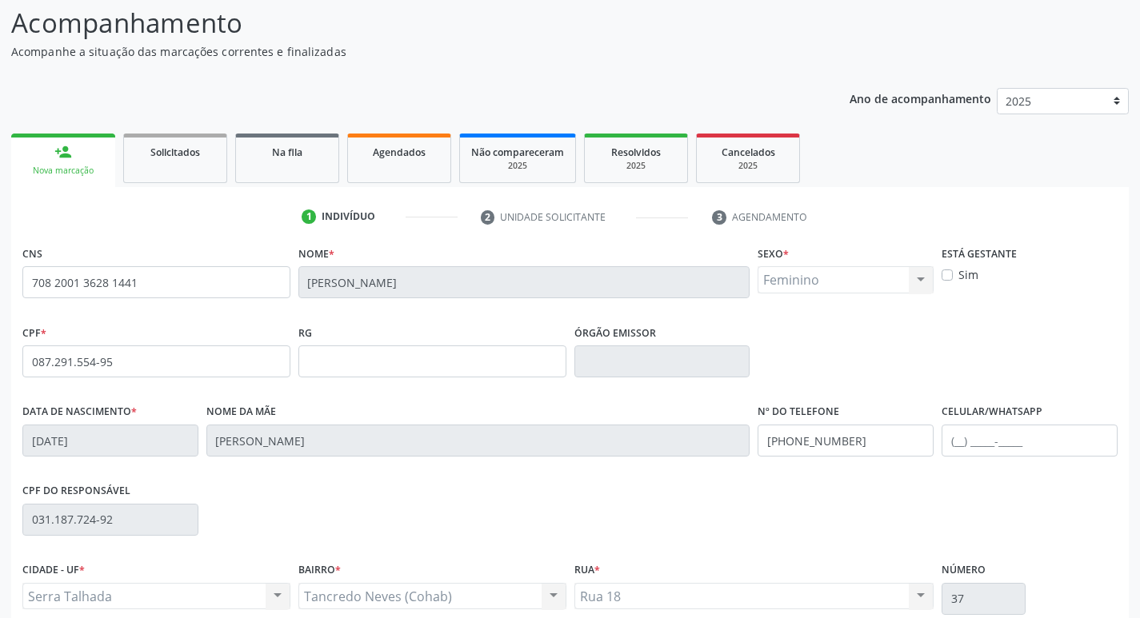
scroll to position [249, 0]
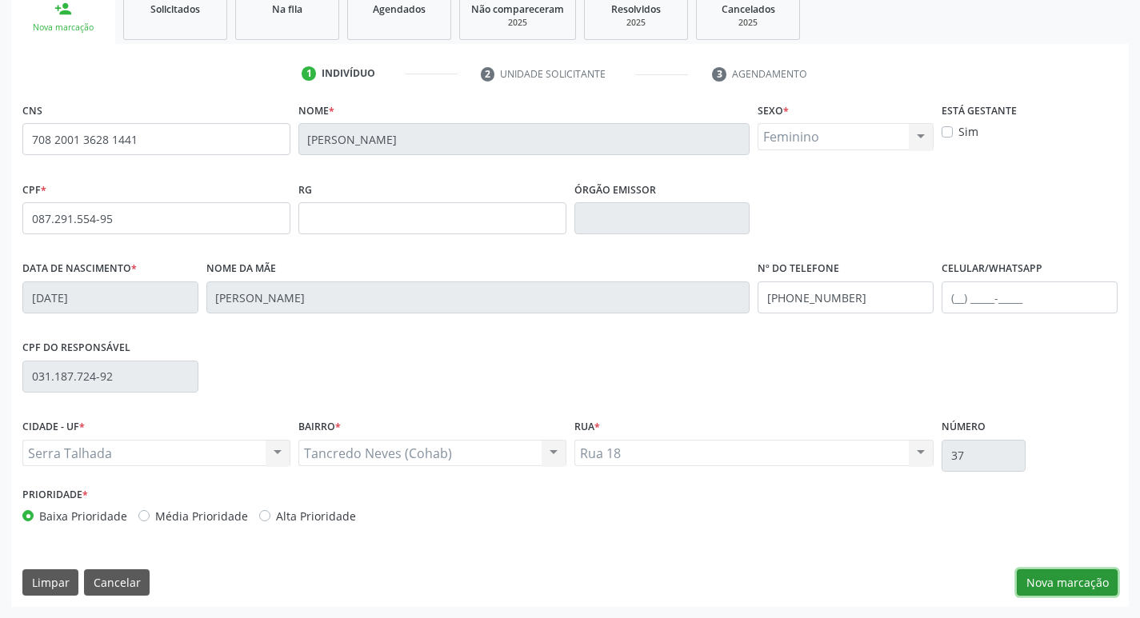
click at [1064, 583] on button "Nova marcação" at bounding box center [1067, 582] width 101 height 27
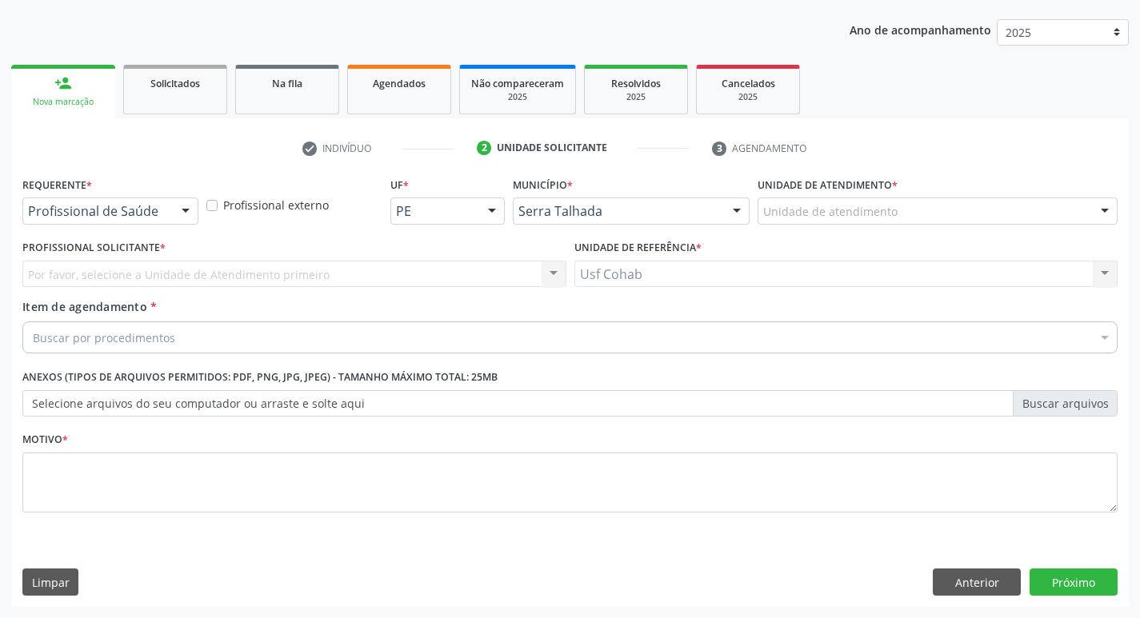
drag, startPoint x: 821, startPoint y: 212, endPoint x: 834, endPoint y: 211, distance: 13.6
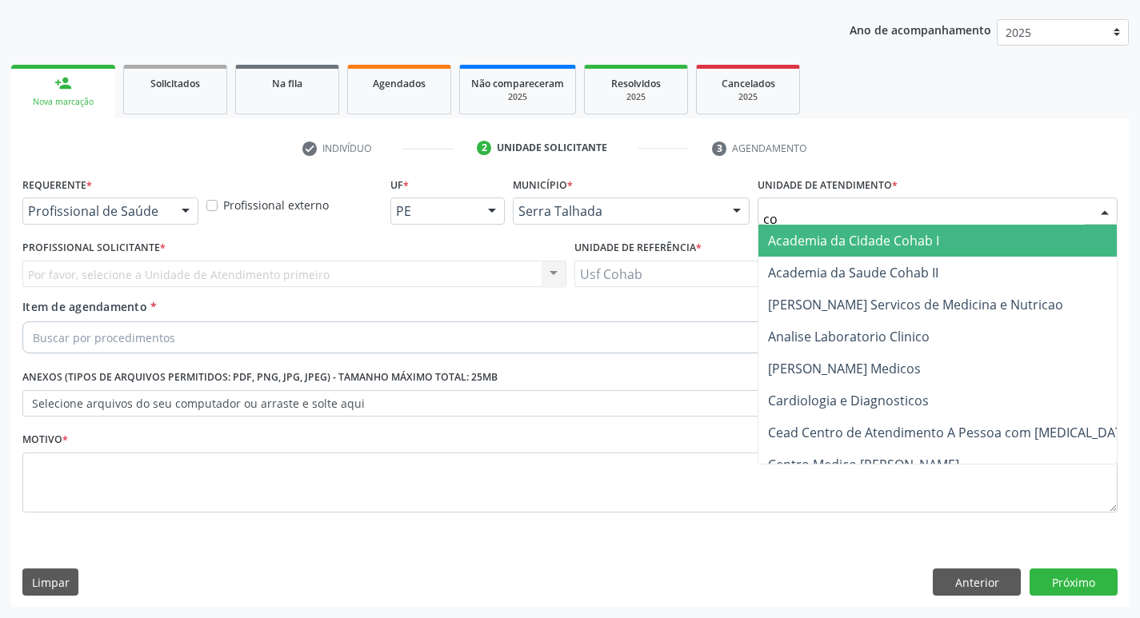
type input "coh"
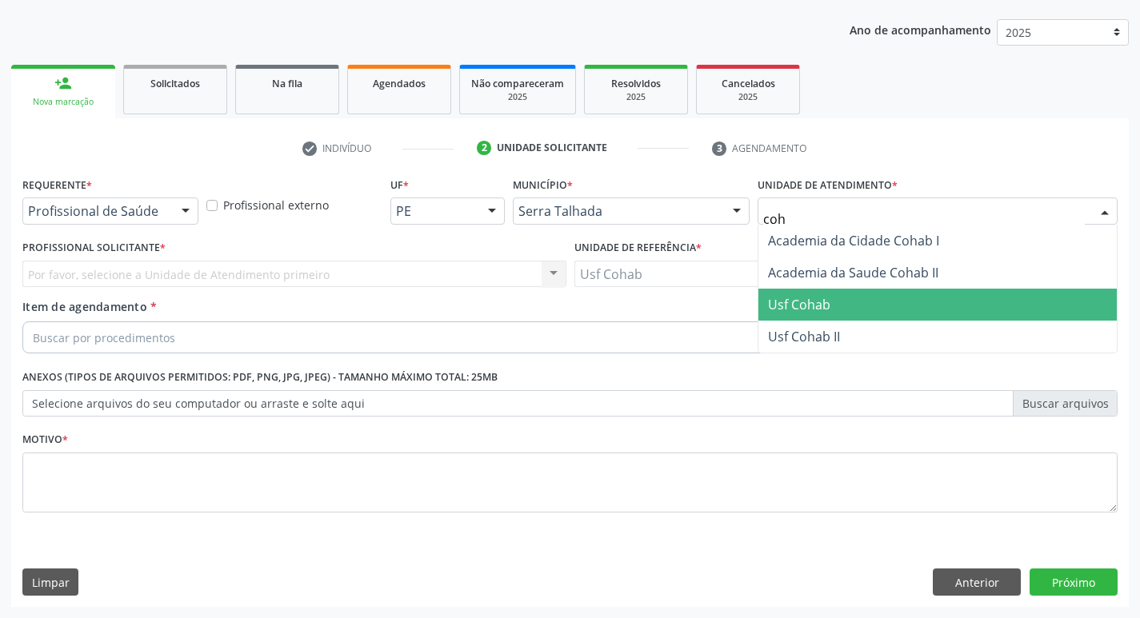
drag, startPoint x: 785, startPoint y: 310, endPoint x: 702, endPoint y: 301, distance: 82.9
click at [784, 310] on span "Usf Cohab" at bounding box center [799, 305] width 62 height 18
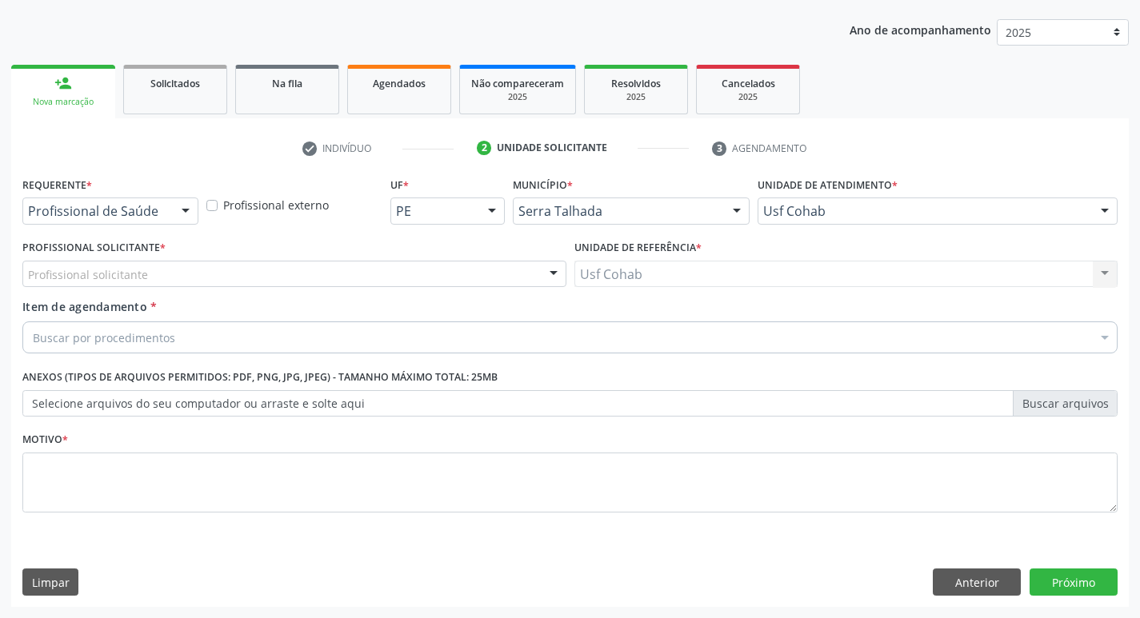
click at [362, 267] on div "Profissional solicitante" at bounding box center [294, 274] width 544 height 27
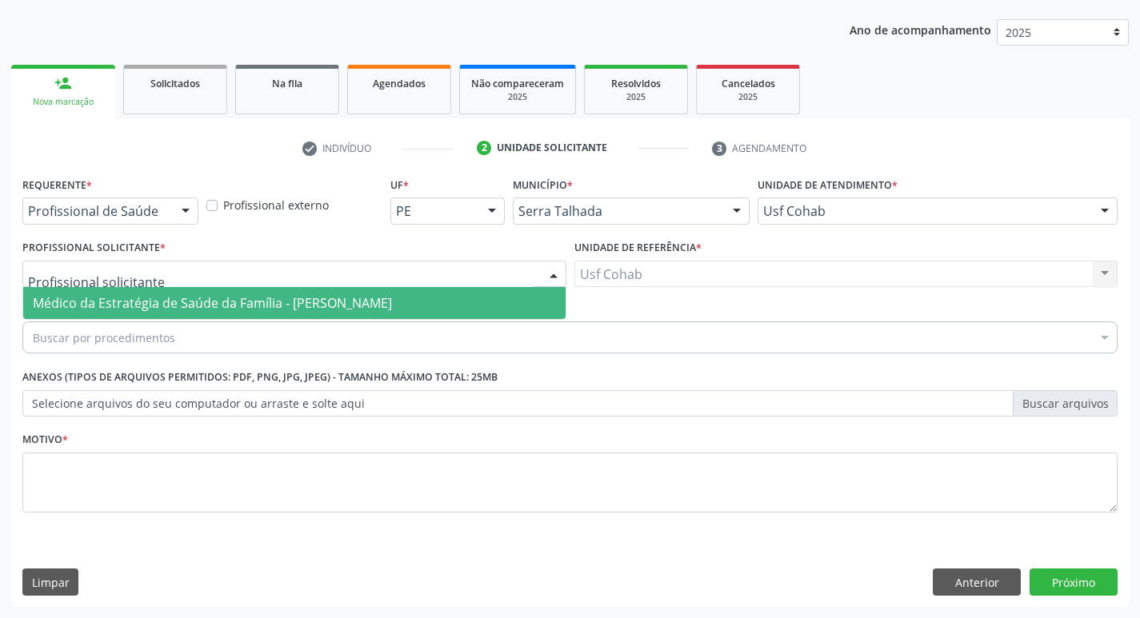
click at [349, 299] on span "Médico da Estratégia de Saúde da Família - [PERSON_NAME]" at bounding box center [212, 303] width 359 height 18
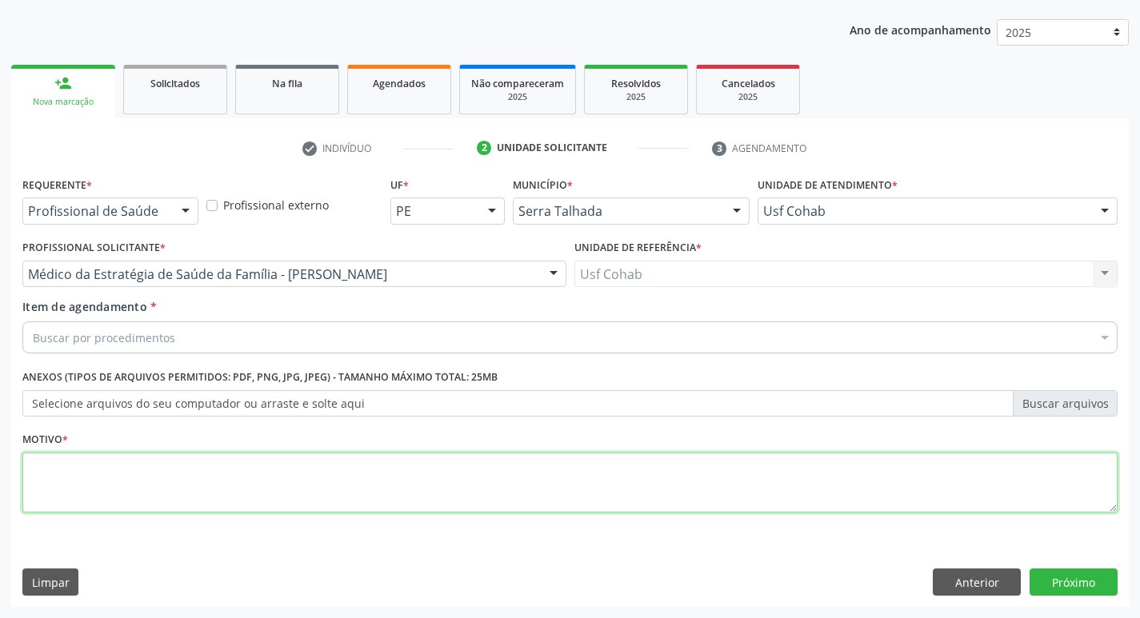
click at [298, 479] on textarea at bounding box center [569, 483] width 1095 height 61
type textarea "-"
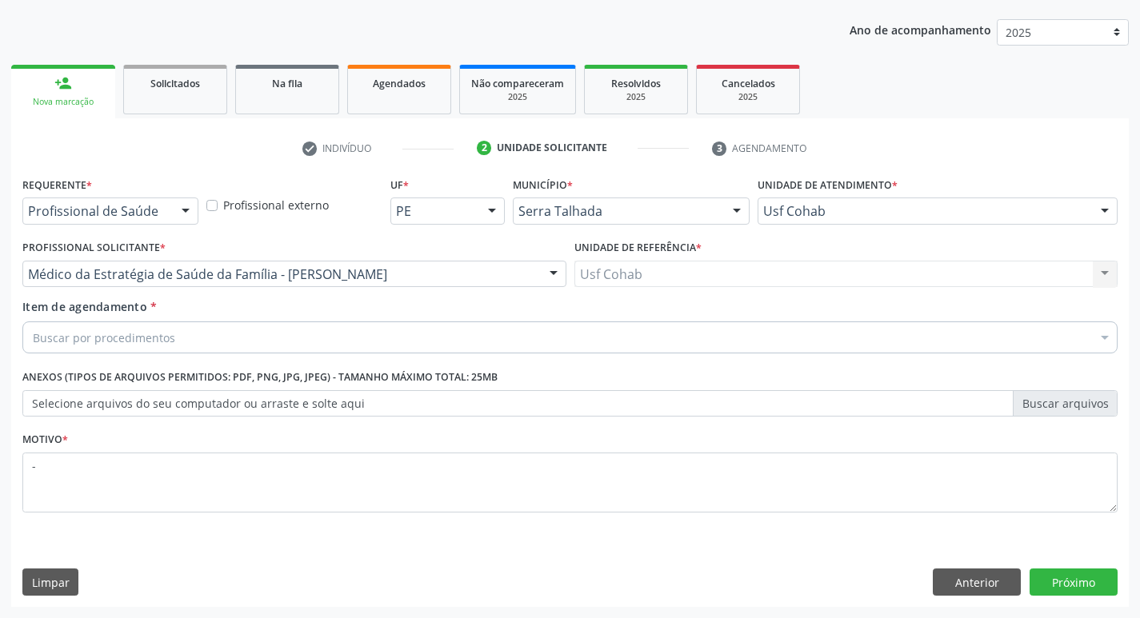
click at [358, 316] on div "Item de agendamento * Buscar por procedimentos Selecionar todos 0304070076 - .Q…" at bounding box center [569, 323] width 1095 height 50
click at [357, 335] on div "Buscar por procedimentos" at bounding box center [569, 338] width 1095 height 32
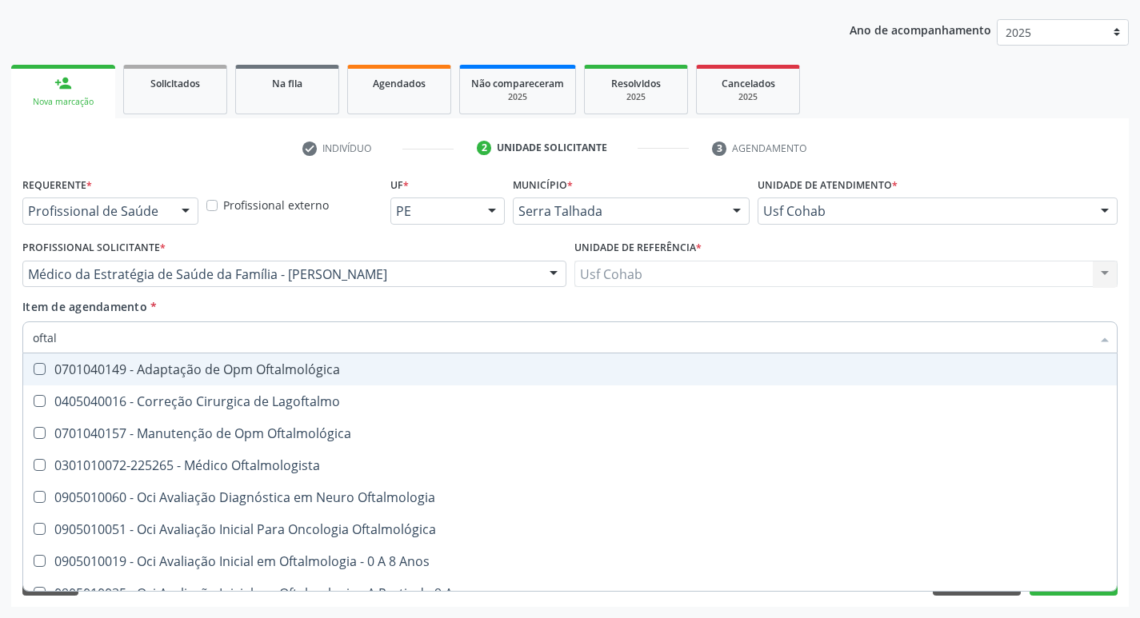
type input "oftalm"
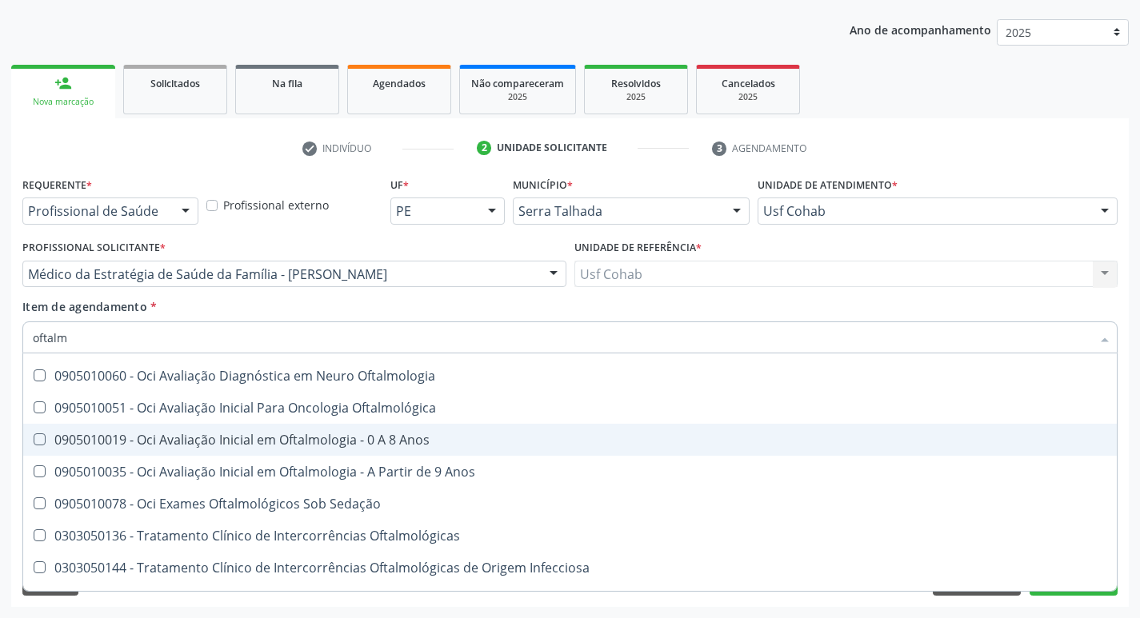
scroll to position [80, 0]
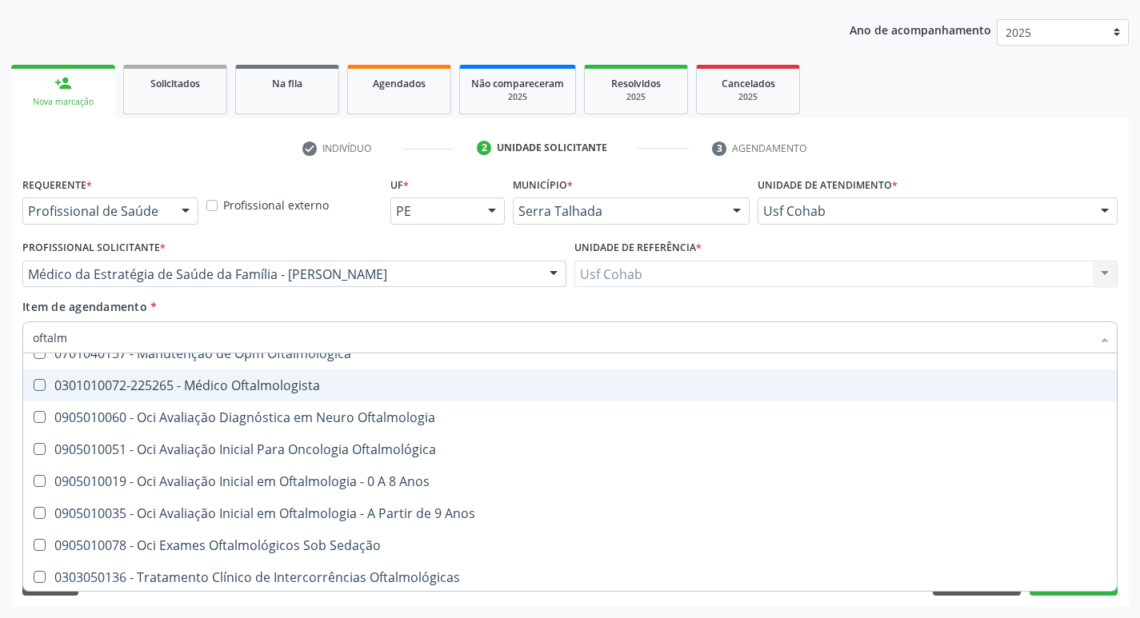
click at [231, 376] on span "0301010072-225265 - Médico Oftalmologista" at bounding box center [569, 386] width 1093 height 32
checkbox Oftalmologista "true"
click at [0, 430] on div "Acompanhamento Acompanhe a situação das marcações correntes e finalizadas Relat…" at bounding box center [570, 266] width 1140 height 705
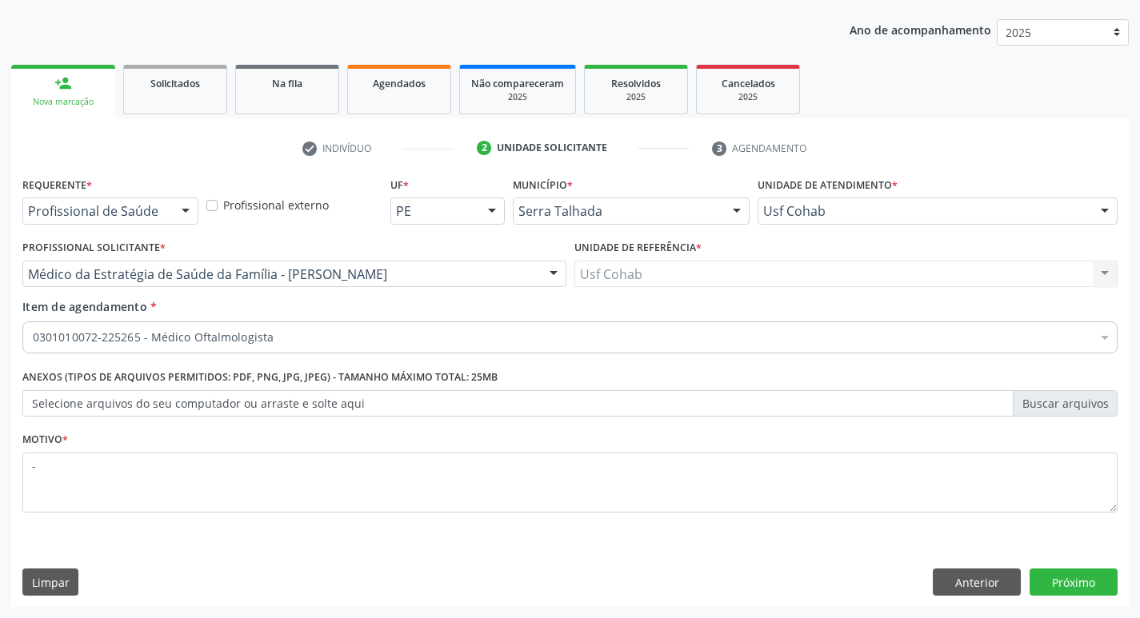
scroll to position [0, 0]
click at [1105, 584] on button "Próximo" at bounding box center [1073, 582] width 88 height 27
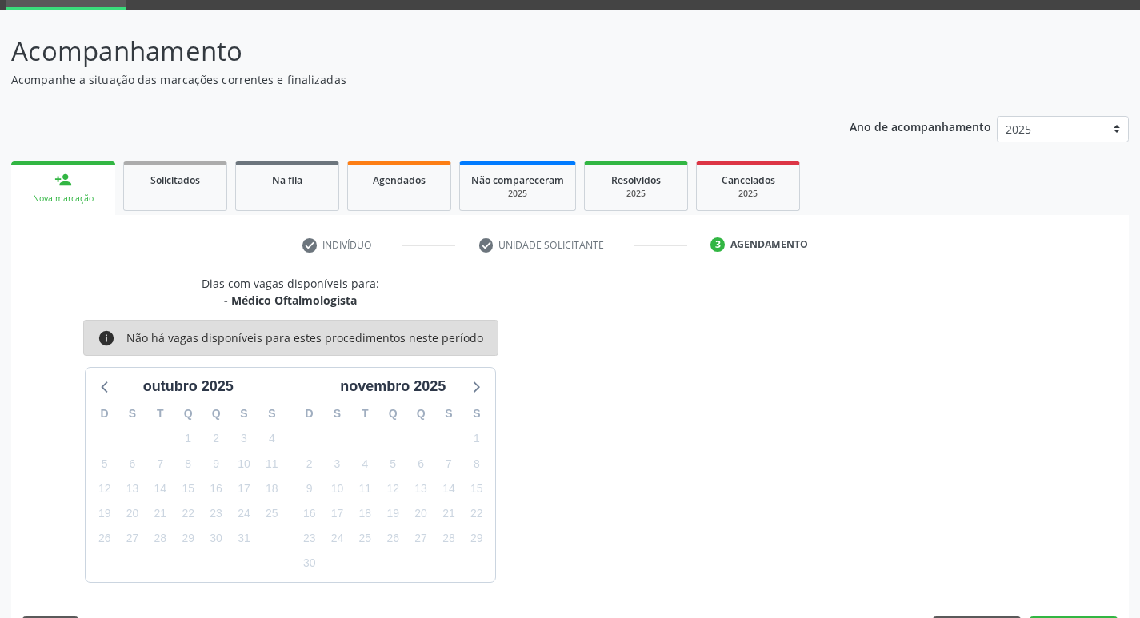
scroll to position [125, 0]
